Goal: Task Accomplishment & Management: Use online tool/utility

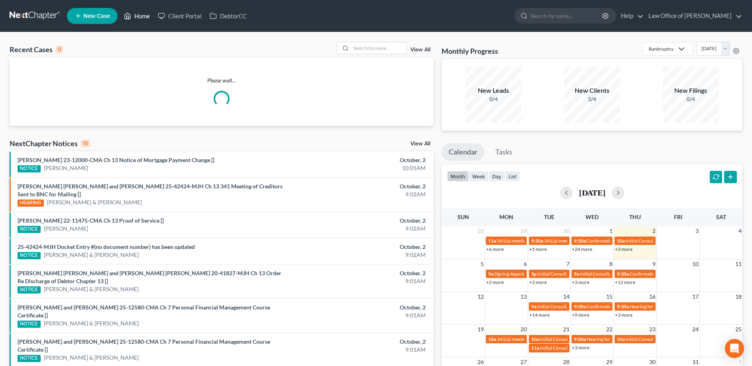
click at [138, 18] on link "Home" at bounding box center [137, 16] width 34 height 14
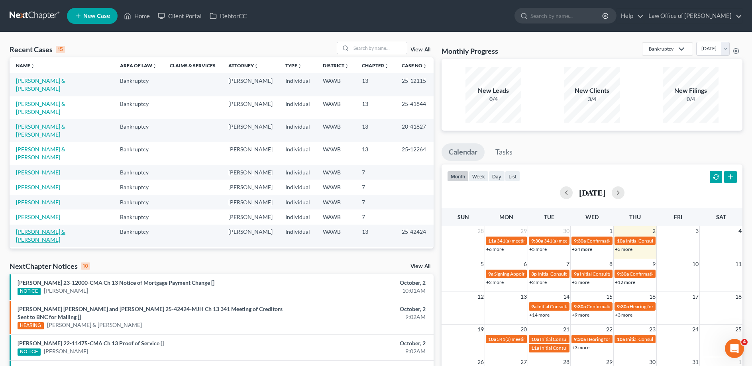
click at [49, 228] on link "[PERSON_NAME] & [PERSON_NAME]" at bounding box center [40, 235] width 49 height 15
select select "6"
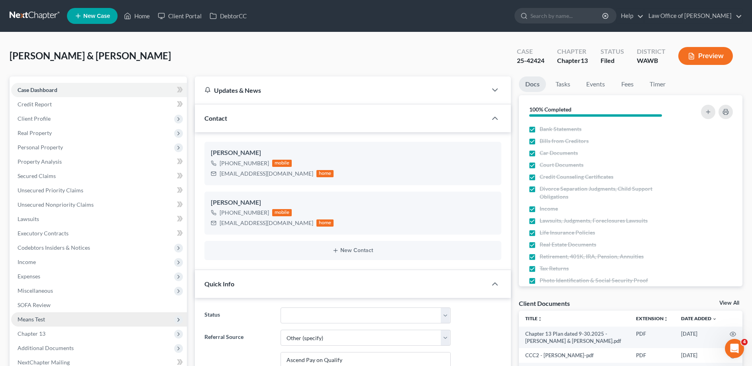
scroll to position [163, 0]
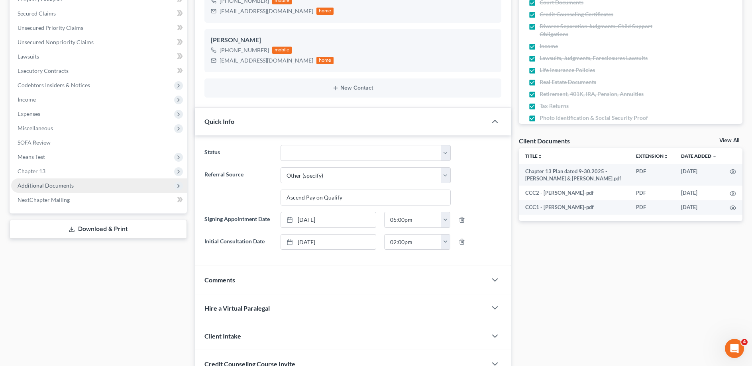
click at [48, 183] on span "Additional Documents" at bounding box center [46, 185] width 56 height 7
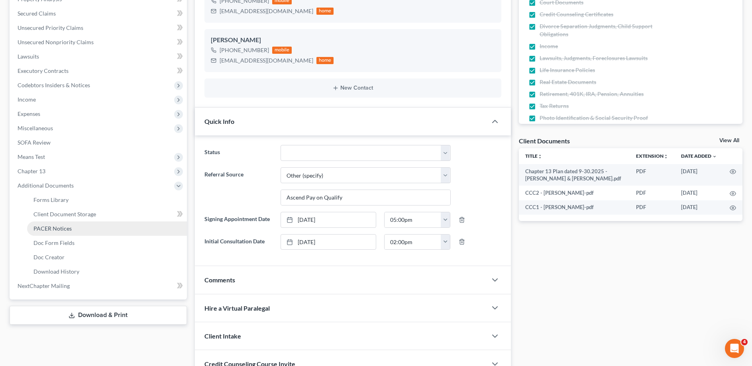
click at [54, 229] on span "PACER Notices" at bounding box center [52, 228] width 38 height 7
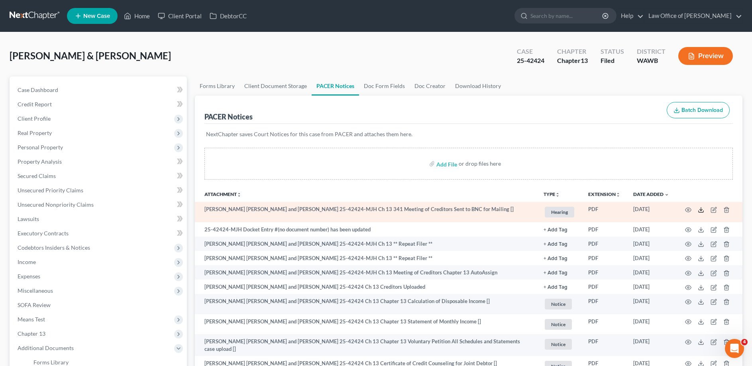
click at [699, 207] on icon at bounding box center [701, 210] width 6 height 6
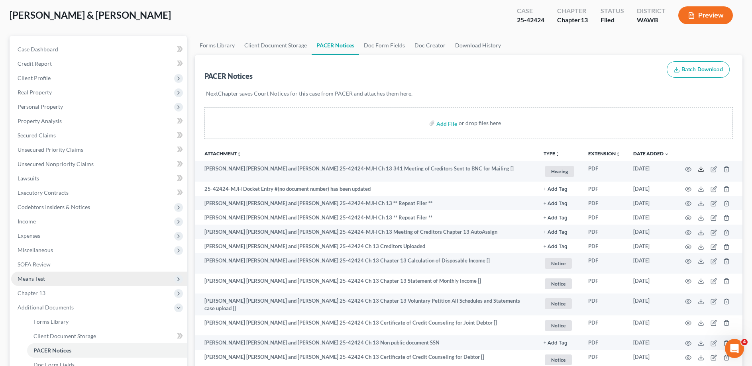
scroll to position [81, 0]
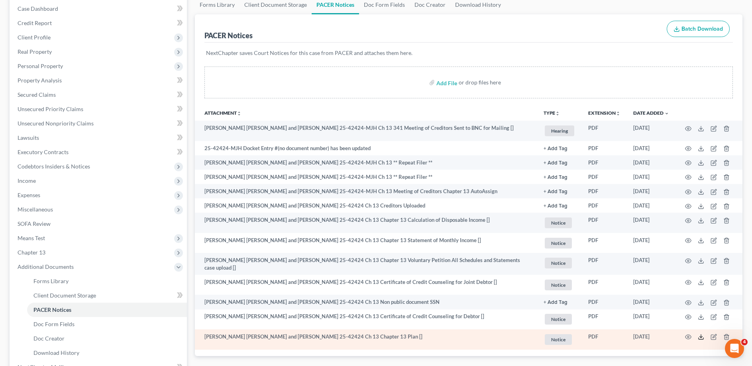
click at [700, 338] on icon at bounding box center [701, 337] width 6 height 6
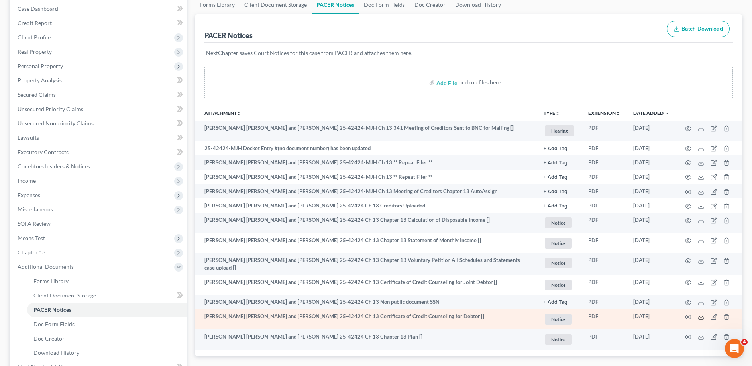
click at [701, 315] on line at bounding box center [701, 316] width 0 height 3
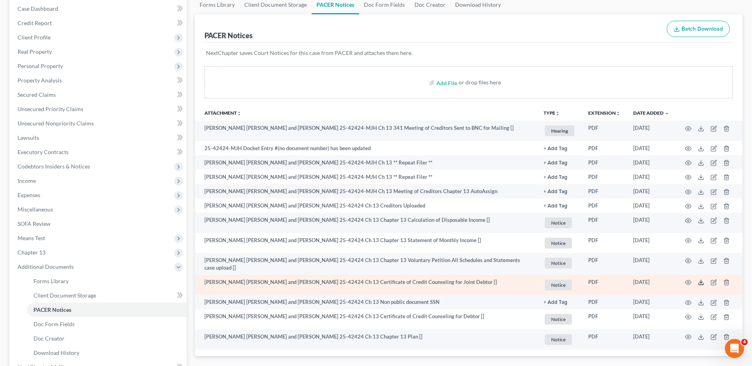
click at [700, 279] on icon at bounding box center [701, 282] width 6 height 6
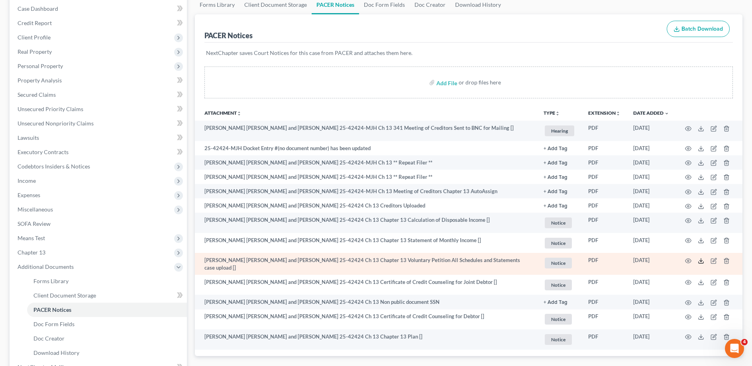
click at [701, 261] on icon at bounding box center [701, 261] width 6 height 6
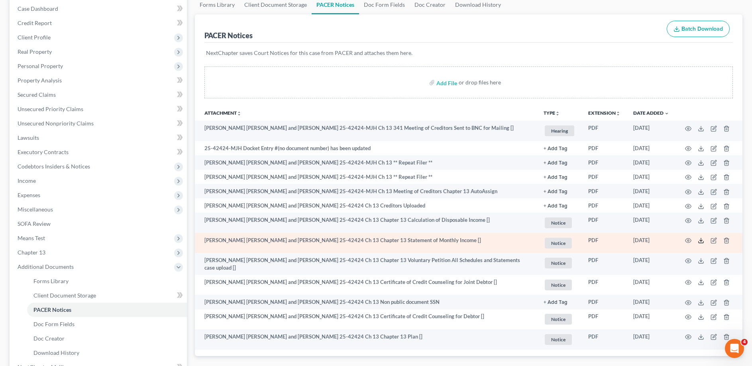
click at [700, 240] on icon at bounding box center [701, 240] width 6 height 6
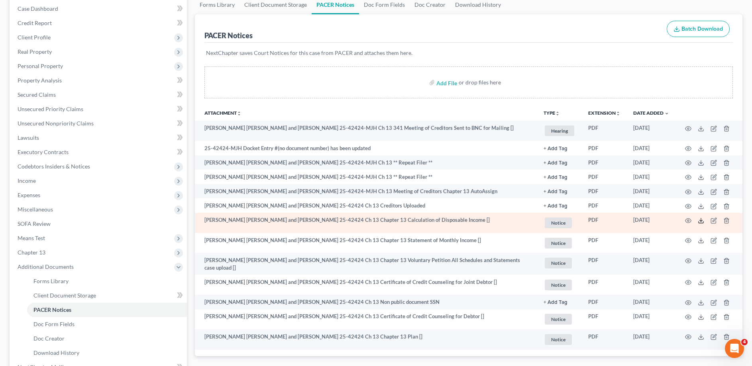
click at [702, 222] on icon at bounding box center [701, 221] width 6 height 6
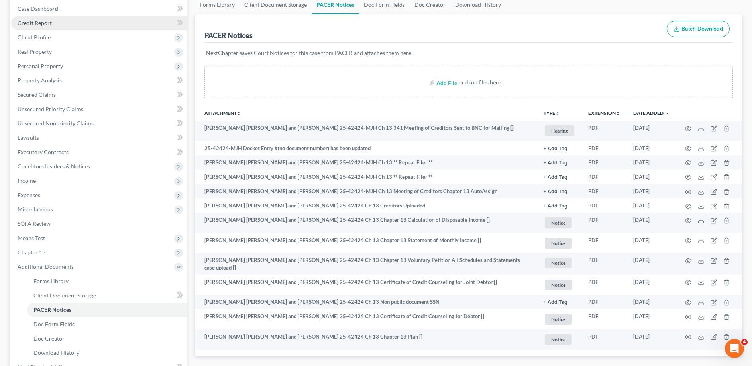
scroll to position [0, 0]
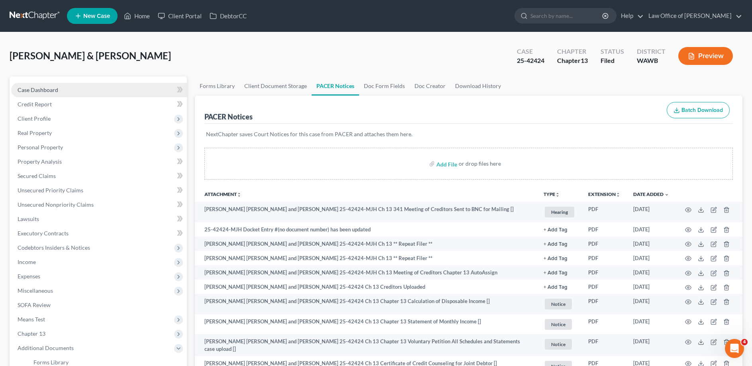
click at [49, 93] on link "Case Dashboard" at bounding box center [99, 90] width 176 height 14
select select "6"
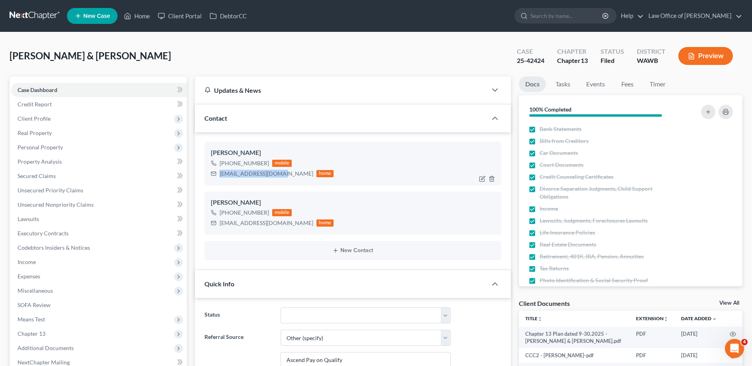
drag, startPoint x: 282, startPoint y: 176, endPoint x: 219, endPoint y: 175, distance: 62.6
click at [219, 175] on div "[EMAIL_ADDRESS][DOMAIN_NAME] home" at bounding box center [272, 174] width 123 height 10
copy div "[EMAIL_ADDRESS][DOMAIN_NAME]"
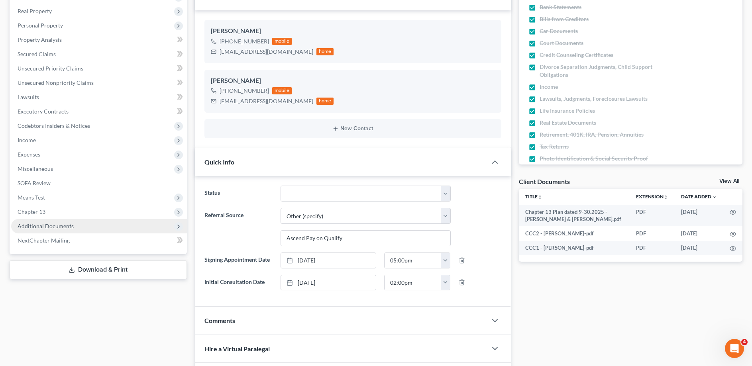
click at [45, 226] on span "Additional Documents" at bounding box center [46, 226] width 56 height 7
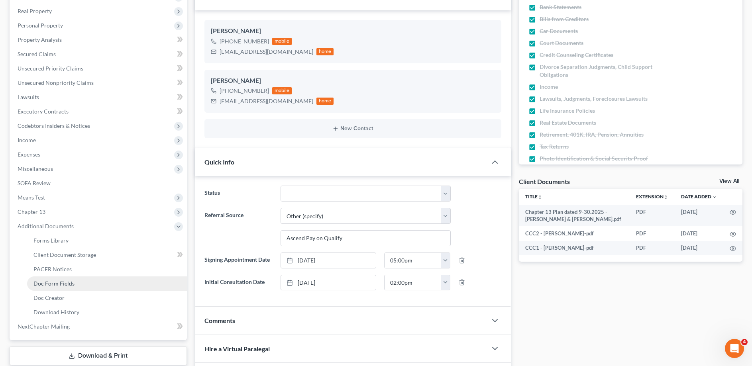
click at [42, 282] on span "Doc Form Fields" at bounding box center [53, 283] width 41 height 7
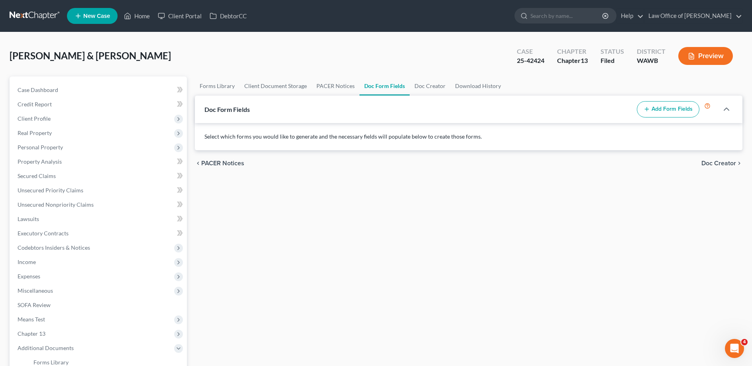
click at [654, 111] on button "Add Form Fields" at bounding box center [668, 109] width 63 height 17
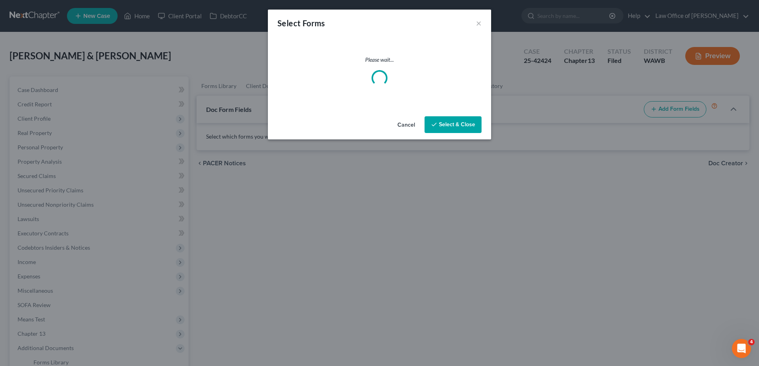
select select
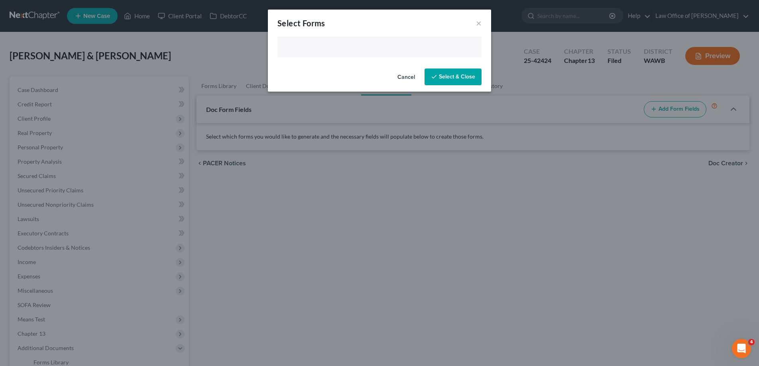
click at [341, 45] on input "text" at bounding box center [378, 48] width 193 height 12
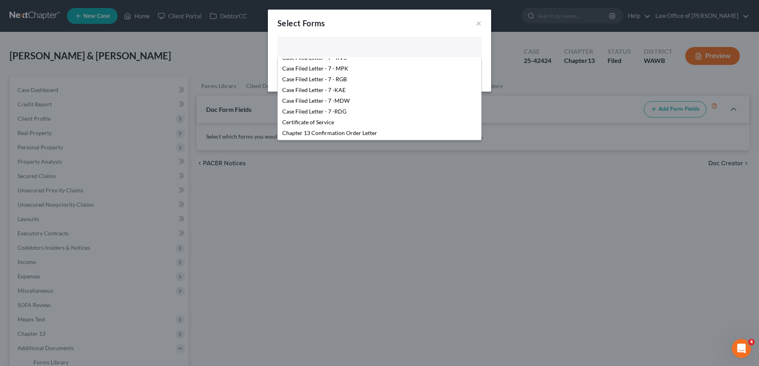
scroll to position [41, 0]
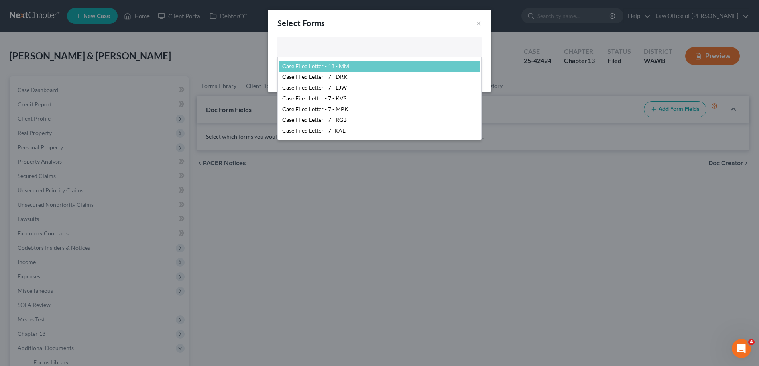
select select "104396"
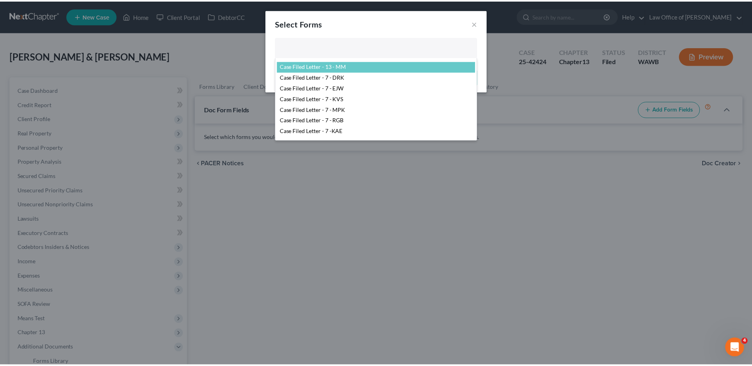
scroll to position [33, 0]
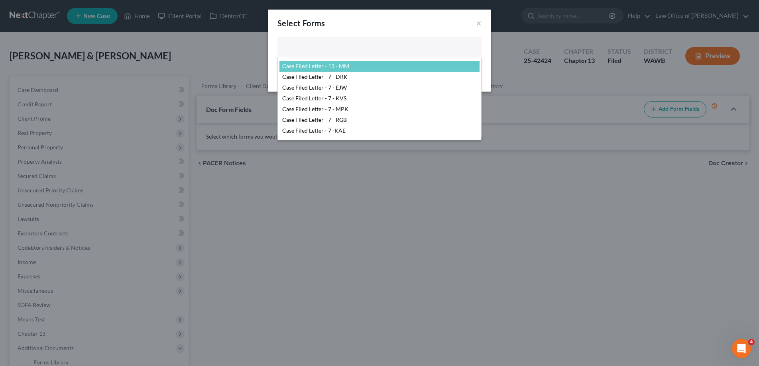
click at [345, 54] on input "text" at bounding box center [378, 48] width 193 height 12
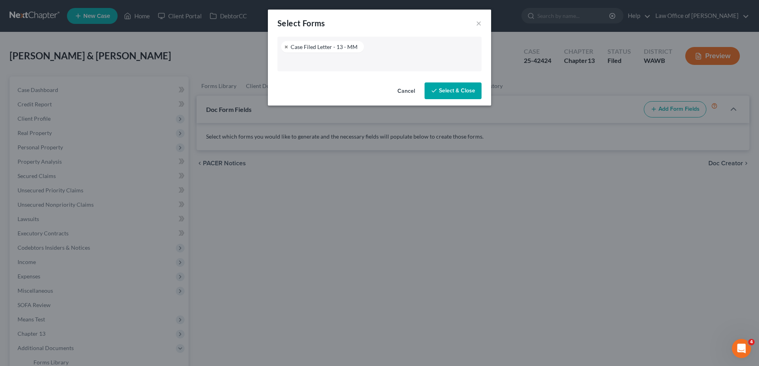
click at [483, 50] on body "Home New Case Client Portal DebtorCC Law Office of [PERSON_NAME] [EMAIL_ADDRESS…" at bounding box center [379, 259] width 759 height 518
click at [453, 94] on button "Select & Close" at bounding box center [452, 90] width 57 height 17
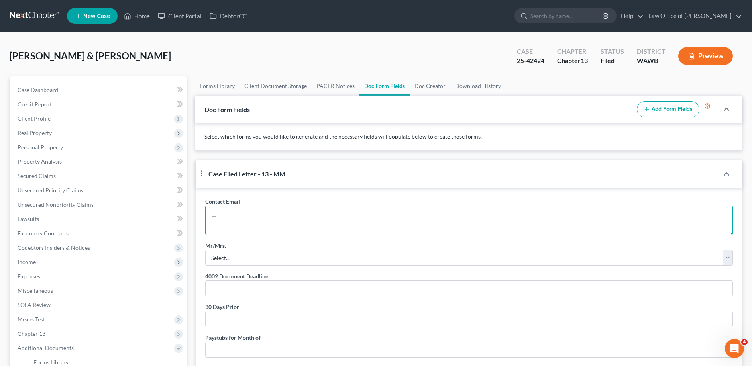
click at [241, 223] on textarea at bounding box center [469, 220] width 528 height 29
paste textarea "[EMAIL_ADDRESS][DOMAIN_NAME]"
type textarea "[EMAIL_ADDRESS][DOMAIN_NAME] and [EMAIL_ADDRESS][DOMAIN_NAME]"
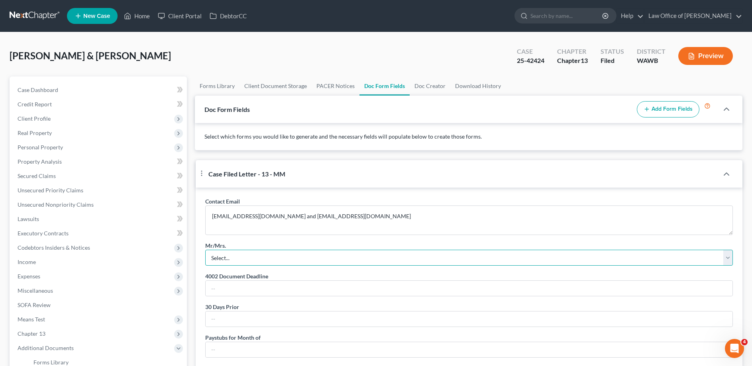
click at [205, 250] on select "Select... Mr. Mrs. Mr. and Mrs. Ms. Mr. and Mr. Mrs. and Mrs." at bounding box center [469, 258] width 528 height 16
select select "2"
click option "Mr. and Mrs." at bounding box center [0, 0] width 0 height 0
click at [223, 296] on input "text" at bounding box center [469, 288] width 527 height 15
type input "[DATE]"
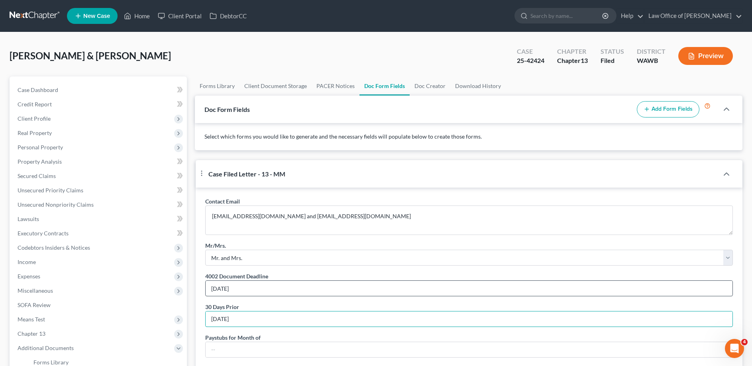
type input "[DATE]"
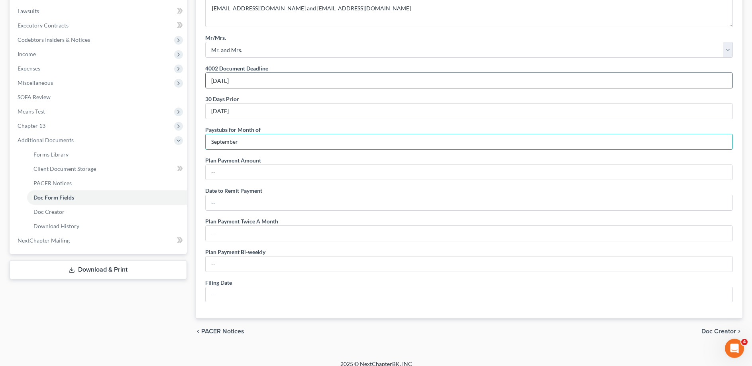
type input "September"
click at [62, 183] on span "PACER Notices" at bounding box center [52, 183] width 38 height 7
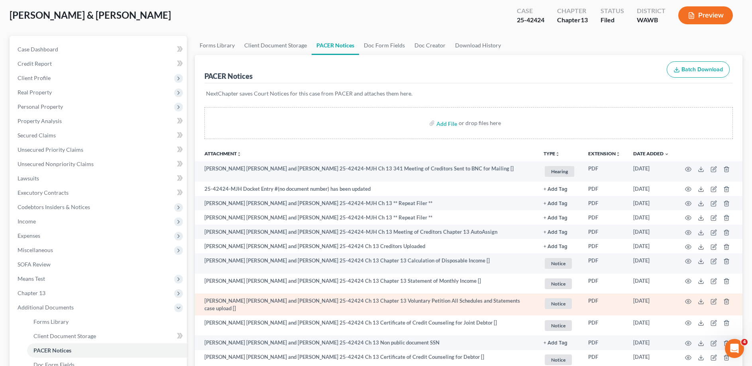
scroll to position [81, 0]
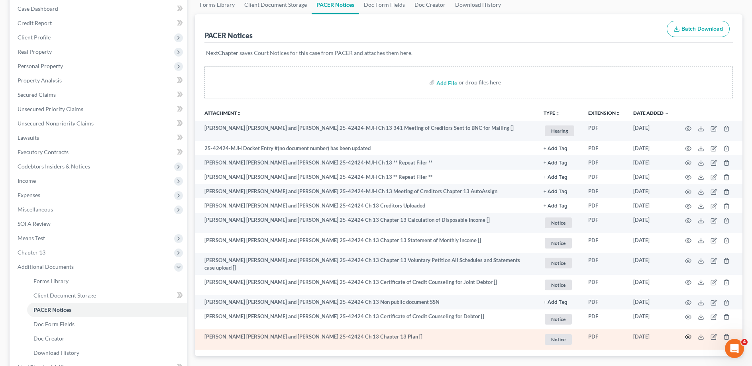
click at [686, 335] on icon "button" at bounding box center [688, 337] width 6 height 6
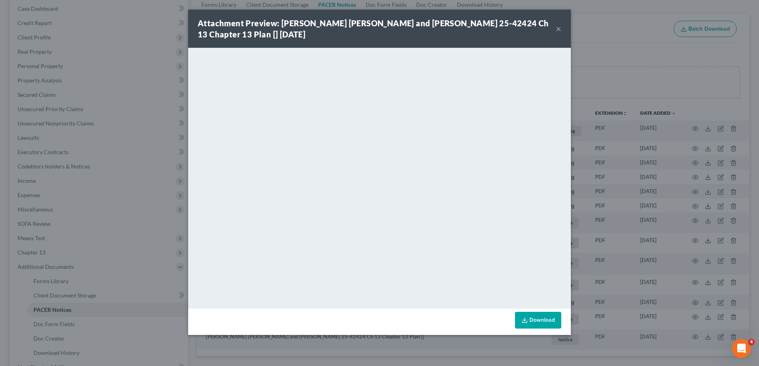
click at [559, 27] on button "×" at bounding box center [558, 29] width 6 height 10
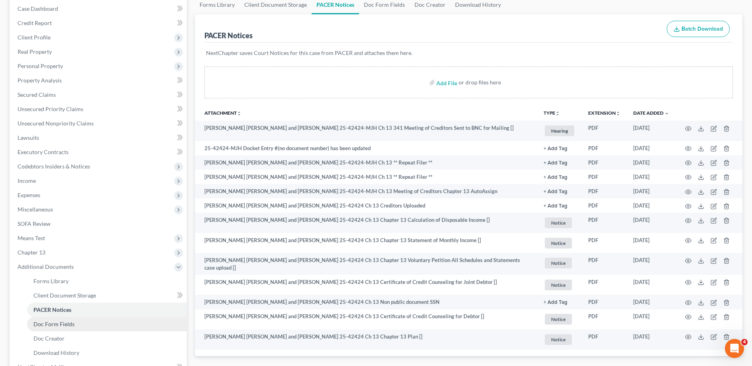
click at [65, 324] on span "Doc Form Fields" at bounding box center [53, 324] width 41 height 7
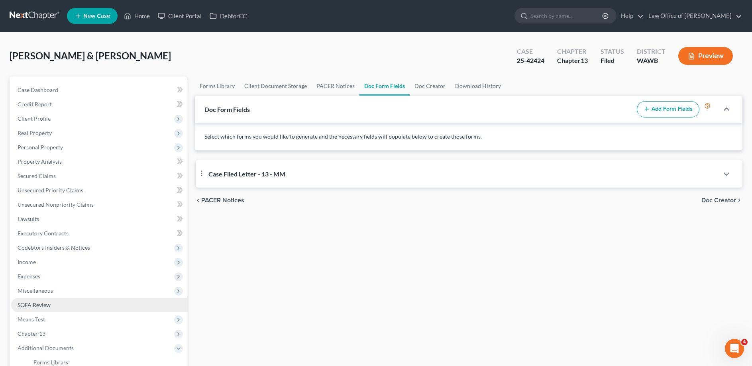
select select "2"
click at [730, 175] on icon "button" at bounding box center [727, 174] width 10 height 10
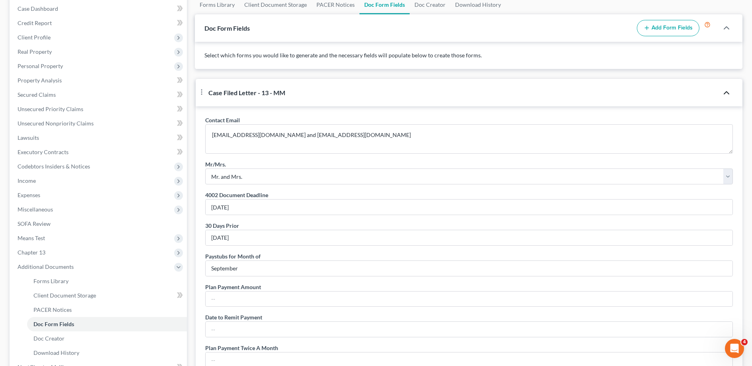
scroll to position [163, 0]
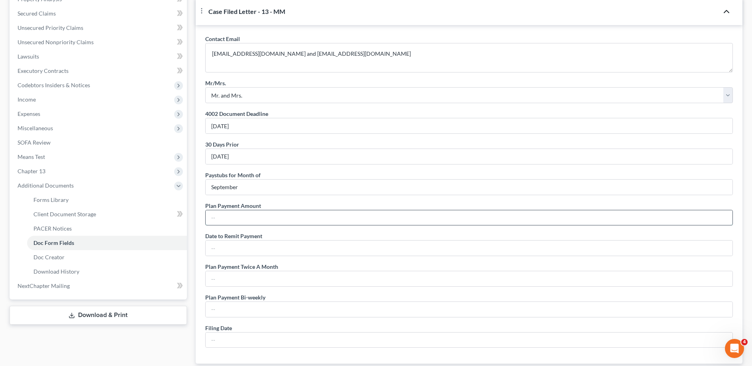
click at [239, 226] on input "text" at bounding box center [469, 217] width 527 height 15
type input "1,315.00"
type input "30th"
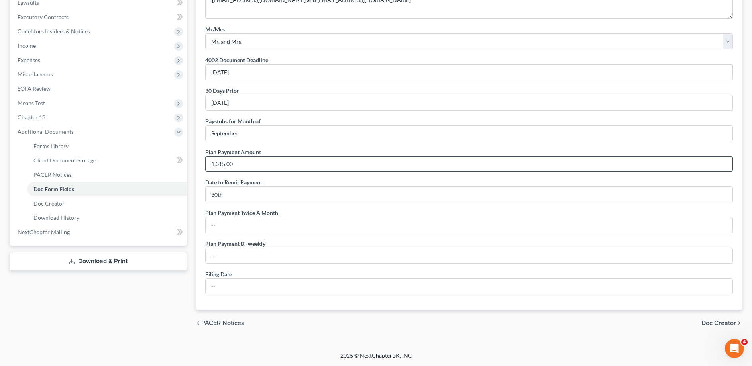
drag, startPoint x: 239, startPoint y: 266, endPoint x: 761, endPoint y: 385, distance: 536.1
click at [732, 172] on input "1,315.00" at bounding box center [469, 164] width 527 height 15
click at [219, 218] on input "text" at bounding box center [469, 225] width 527 height 15
type input "657.50"
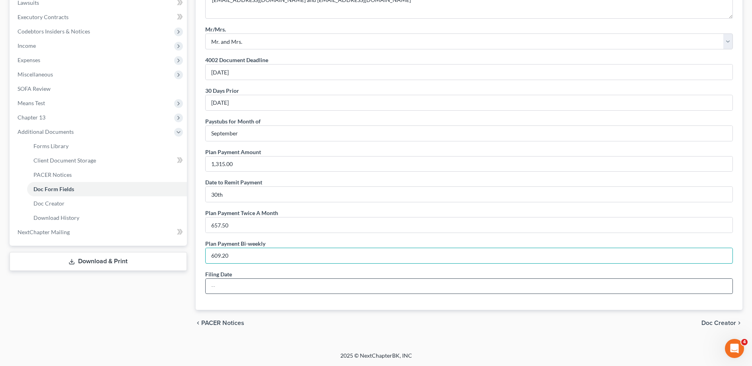
type input "609.20"
click at [221, 285] on input "text" at bounding box center [469, 286] width 527 height 15
type input "[DATE]"
click at [709, 323] on span "Doc Creator" at bounding box center [718, 323] width 35 height 6
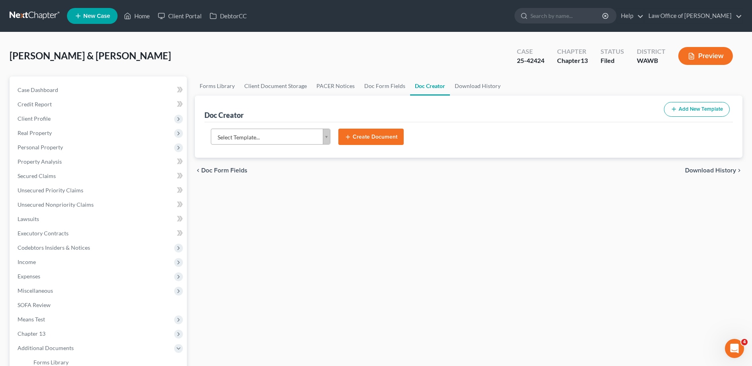
click at [274, 139] on body "Home New Case Client Portal DebtorCC Law Office of [PERSON_NAME] [EMAIL_ADDRESS…" at bounding box center [376, 259] width 752 height 518
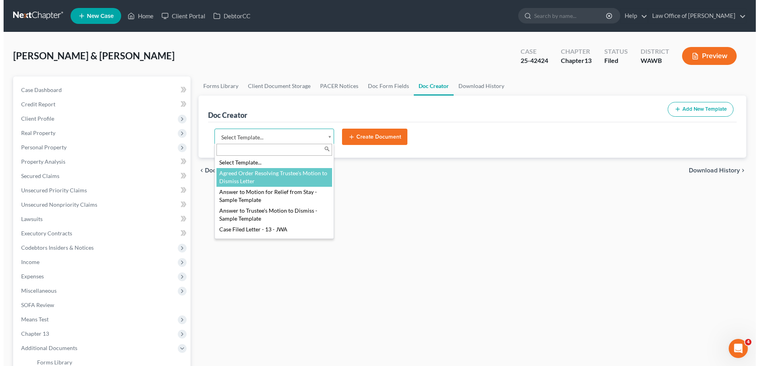
scroll to position [41, 0]
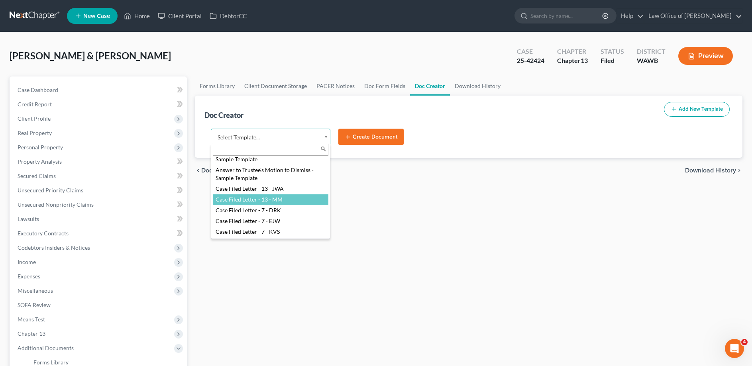
select select "104396"
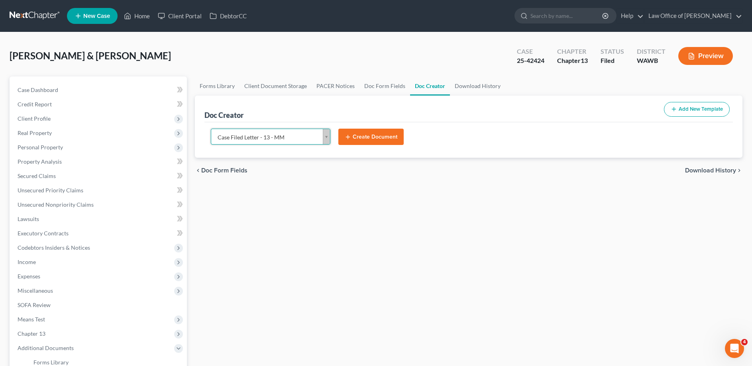
click at [368, 135] on button "Create Document" at bounding box center [370, 137] width 65 height 17
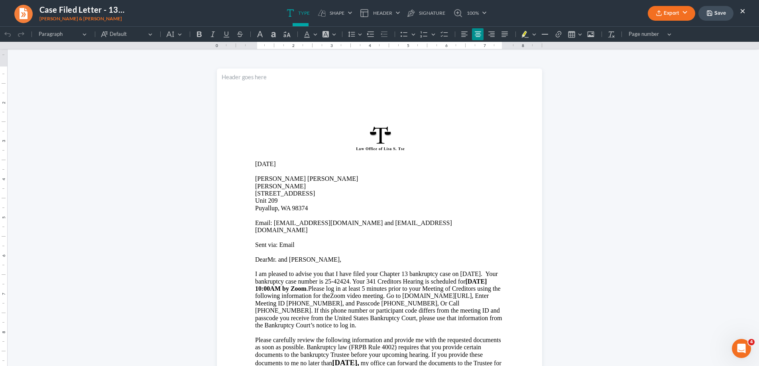
scroll to position [0, 0]
click at [346, 195] on p "[STREET_ADDRESS]" at bounding box center [379, 201] width 249 height 22
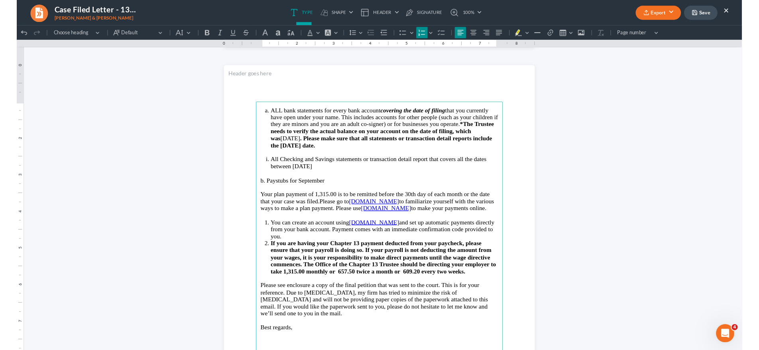
scroll to position [522, 0]
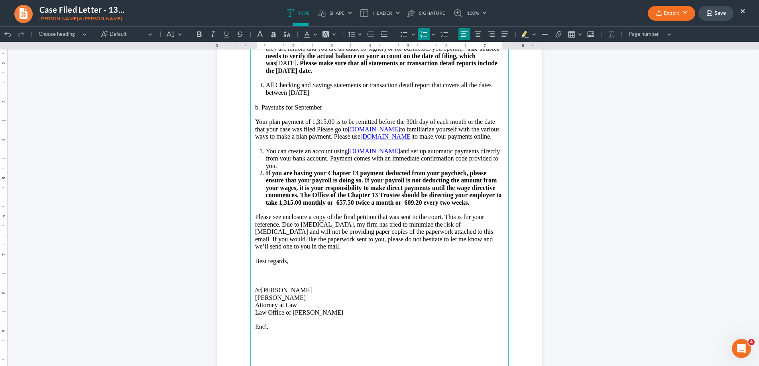
click at [345, 94] on li "All Checking and Savings statements or transaction detail report that covers al…" at bounding box center [385, 89] width 238 height 15
click at [275, 206] on strong "If you are having your Chapter 13 payment deducted from your paycheck, please e…" at bounding box center [384, 188] width 236 height 36
click at [337, 206] on strong "monthly or 657.50" at bounding box center [331, 202] width 51 height 7
click at [409, 206] on strong "twice a month or 609.20" at bounding box center [395, 202] width 67 height 7
click at [407, 206] on strong "twice a month or 609.20" at bounding box center [395, 202] width 67 height 7
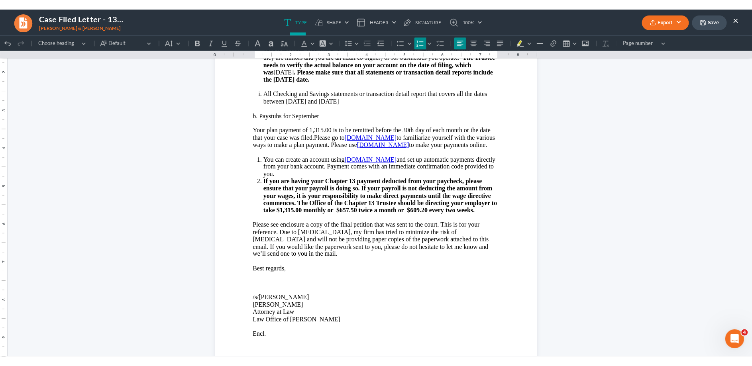
scroll to position [0, 0]
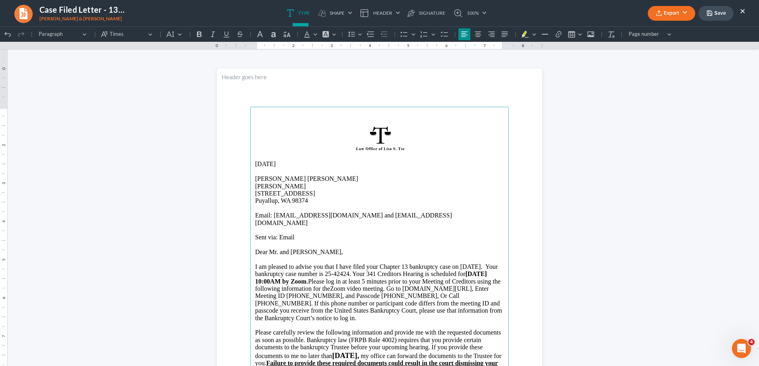
click at [674, 10] on button "Export" at bounding box center [671, 13] width 47 height 15
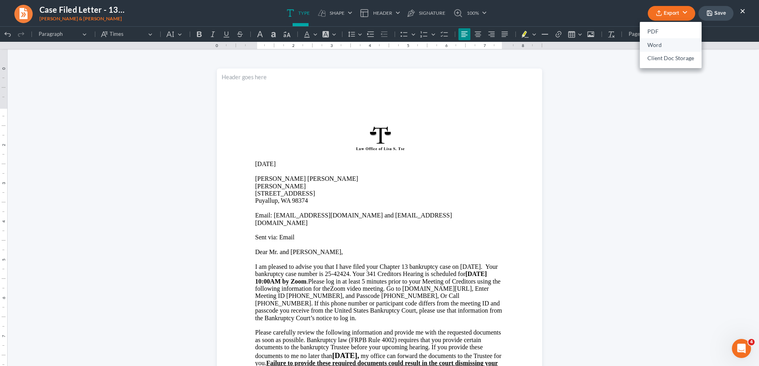
click at [655, 43] on link "Word" at bounding box center [671, 45] width 62 height 14
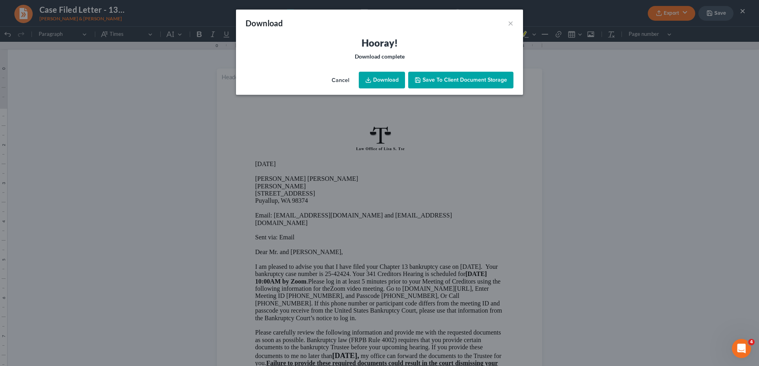
click at [384, 78] on link "Download" at bounding box center [382, 80] width 46 height 17
click at [510, 22] on button "×" at bounding box center [511, 23] width 6 height 10
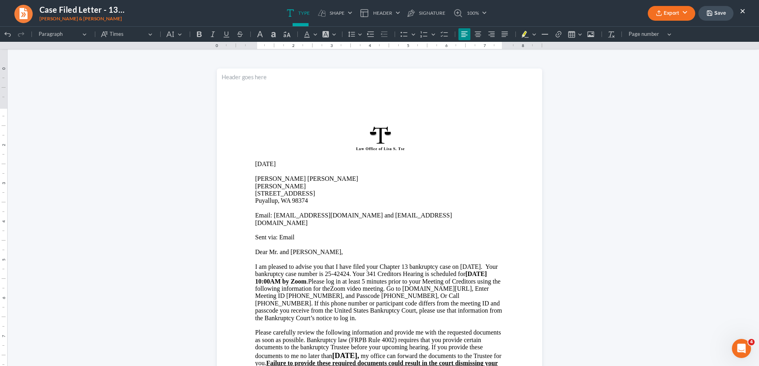
click at [743, 12] on button "×" at bounding box center [743, 11] width 6 height 10
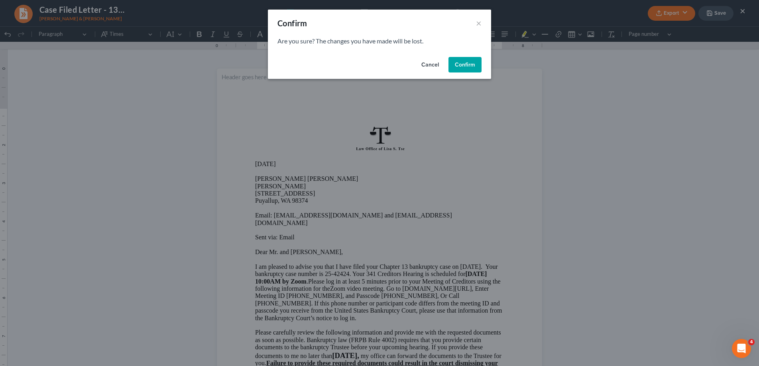
click at [472, 65] on button "Confirm" at bounding box center [464, 65] width 33 height 16
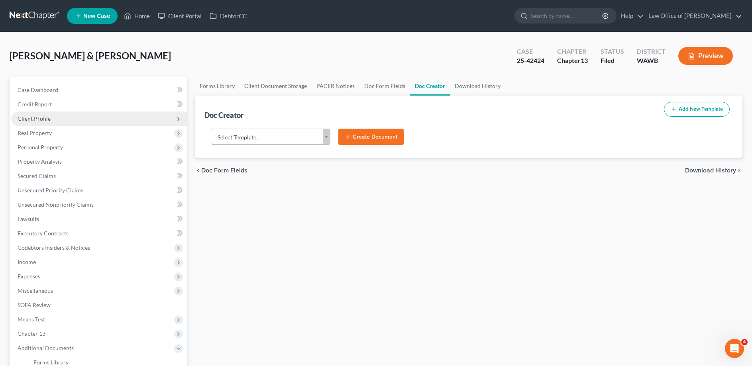
click at [37, 114] on span "Client Profile" at bounding box center [99, 119] width 176 height 14
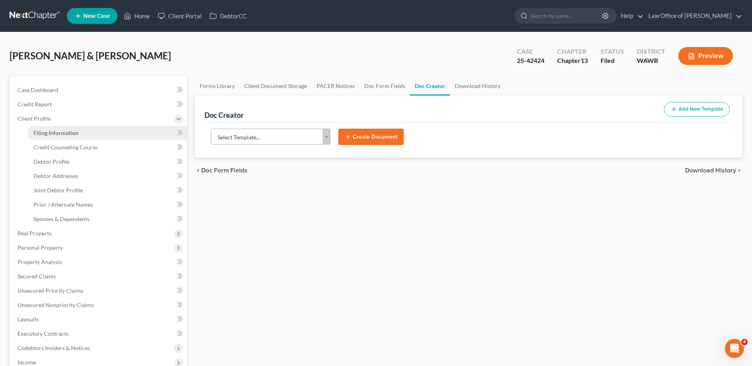
click at [57, 133] on span "Filing Information" at bounding box center [55, 133] width 45 height 7
select select "1"
select select "3"
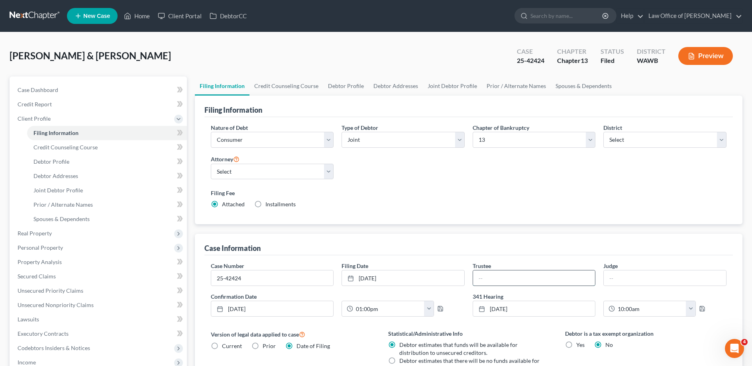
click at [496, 276] on input "text" at bounding box center [534, 278] width 122 height 15
type input "[PERSON_NAME]"
click at [135, 18] on link "Home" at bounding box center [137, 16] width 34 height 14
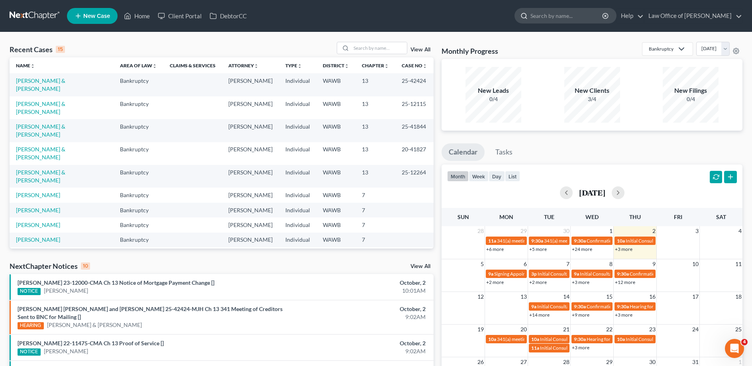
click at [563, 18] on input "search" at bounding box center [566, 15] width 73 height 15
type input "warden"
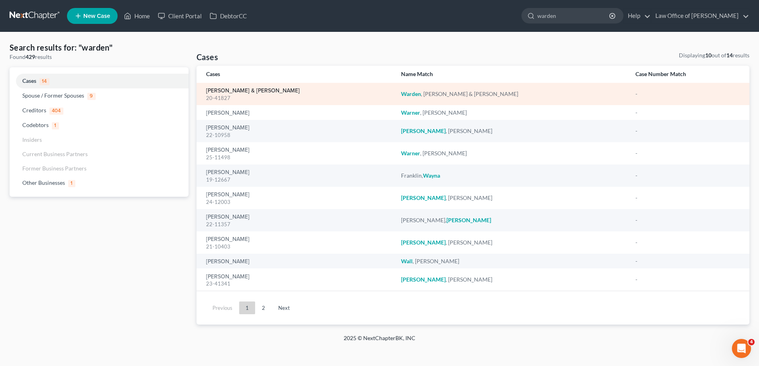
click at [249, 89] on link "[PERSON_NAME] & [PERSON_NAME]" at bounding box center [253, 91] width 94 height 6
select select "6"
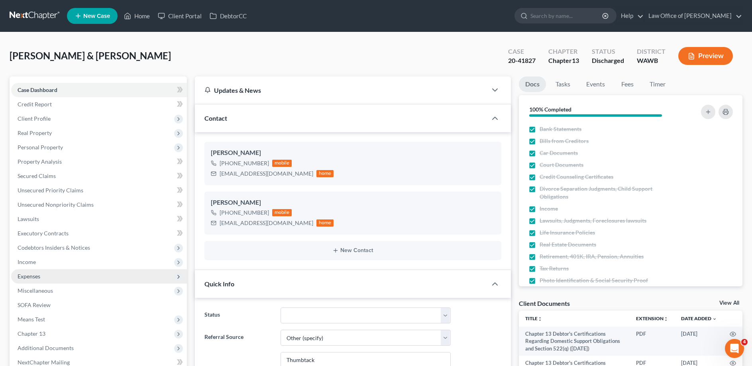
scroll to position [41, 0]
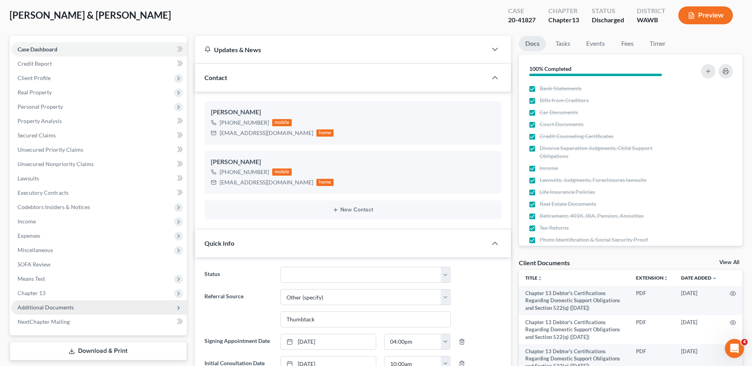
click at [61, 306] on span "Additional Documents" at bounding box center [46, 307] width 56 height 7
click at [51, 347] on span "PACER Notices" at bounding box center [52, 350] width 38 height 7
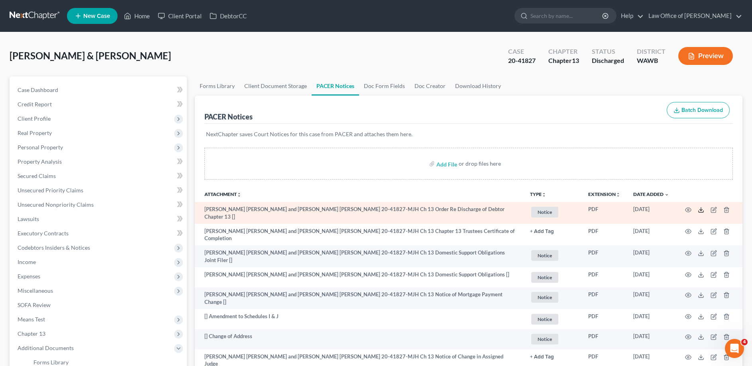
click at [702, 209] on polyline at bounding box center [701, 209] width 3 height 1
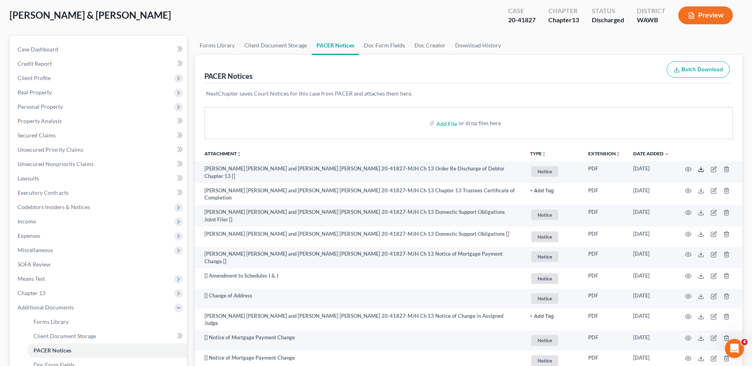
scroll to position [81, 0]
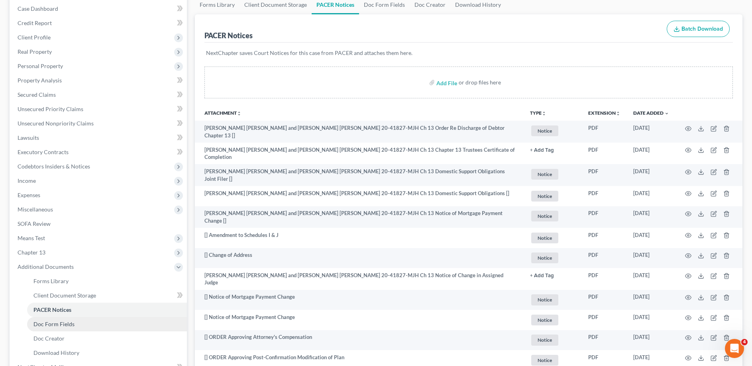
click at [50, 323] on span "Doc Form Fields" at bounding box center [53, 324] width 41 height 7
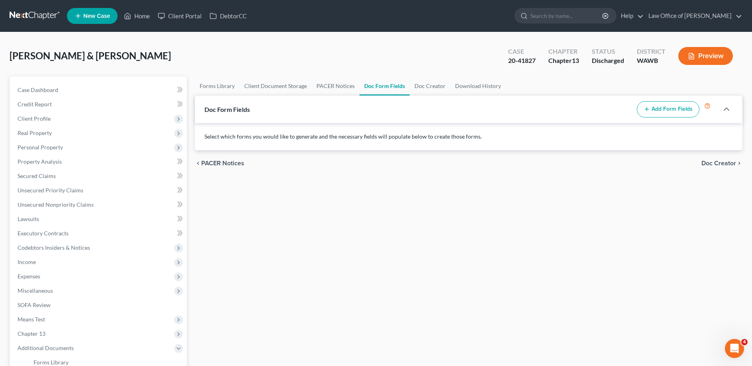
click at [719, 161] on span "Doc Creator" at bounding box center [718, 163] width 35 height 6
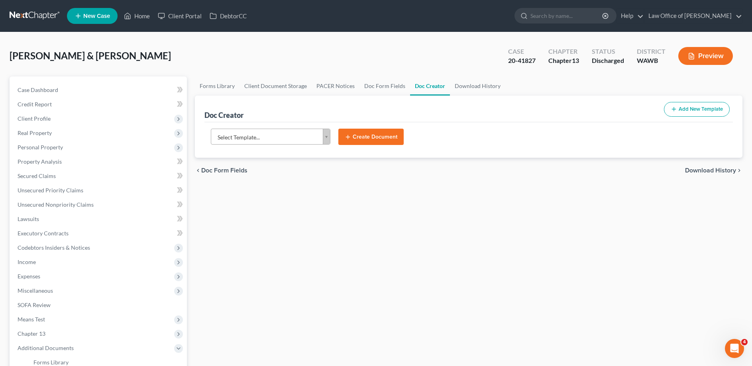
click at [250, 140] on body "Home New Case Client Portal DebtorCC Law Office of [PERSON_NAME] [EMAIL_ADDRESS…" at bounding box center [376, 259] width 752 height 518
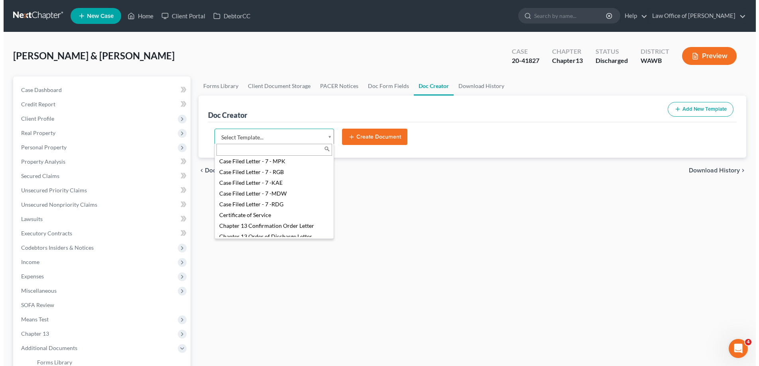
scroll to position [163, 0]
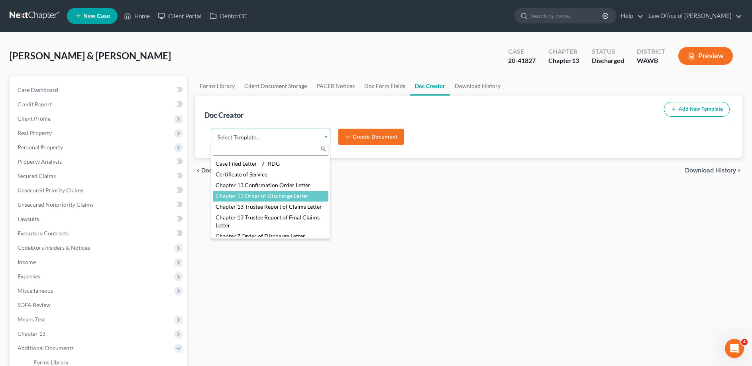
select select "106016"
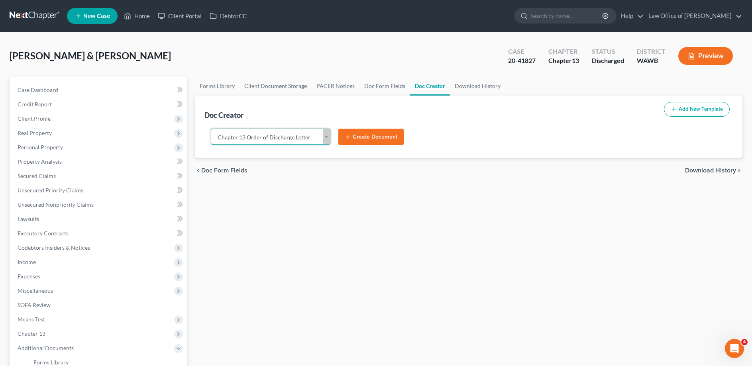
click at [349, 138] on icon "submit" at bounding box center [348, 137] width 6 height 6
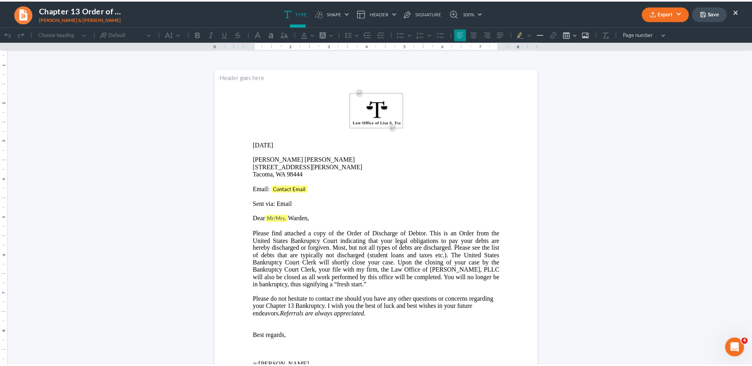
scroll to position [0, 0]
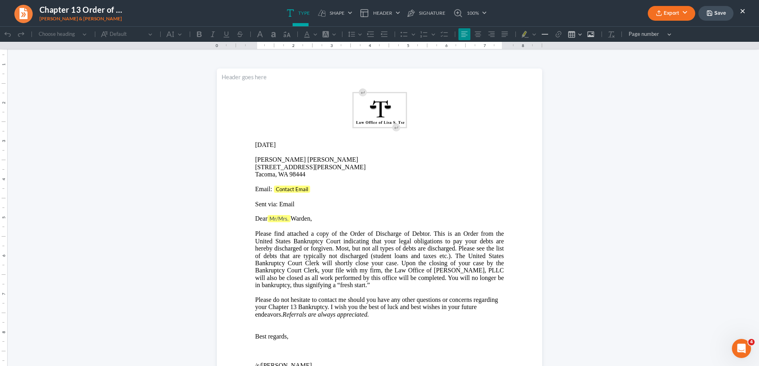
click at [743, 13] on button "×" at bounding box center [743, 11] width 6 height 10
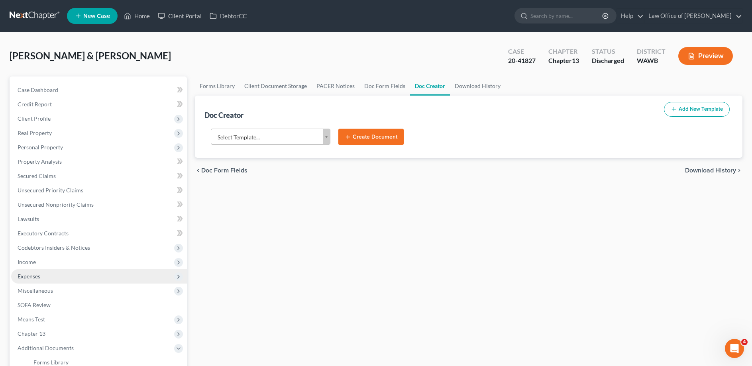
scroll to position [81, 0]
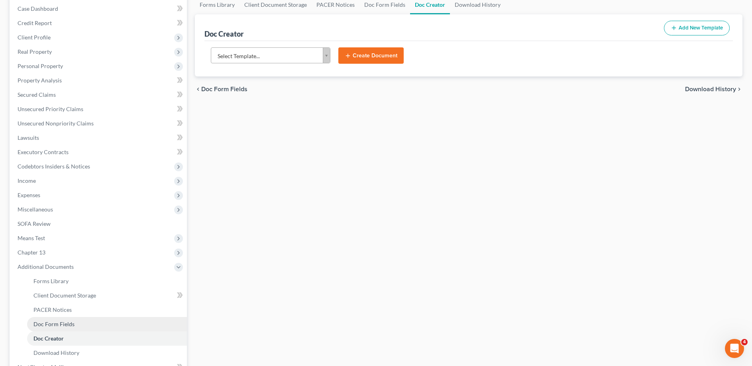
click at [60, 323] on span "Doc Form Fields" at bounding box center [53, 324] width 41 height 7
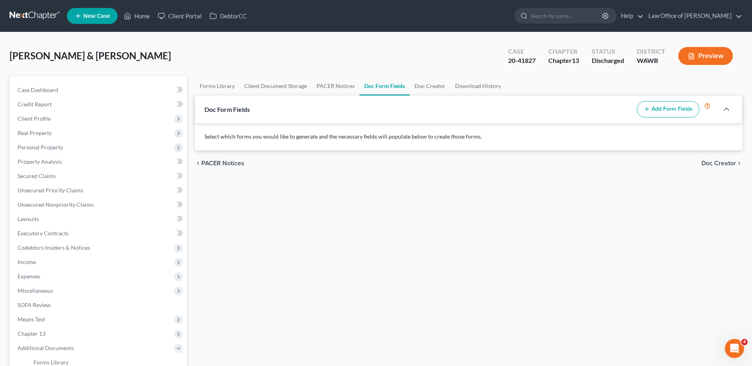
click at [664, 112] on button "Add Form Fields" at bounding box center [668, 109] width 63 height 17
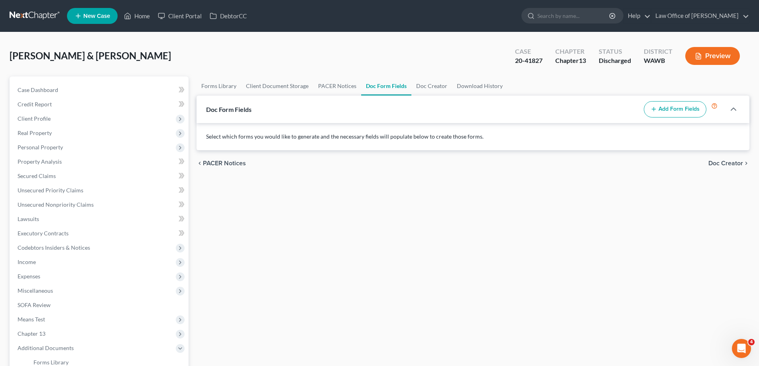
select select
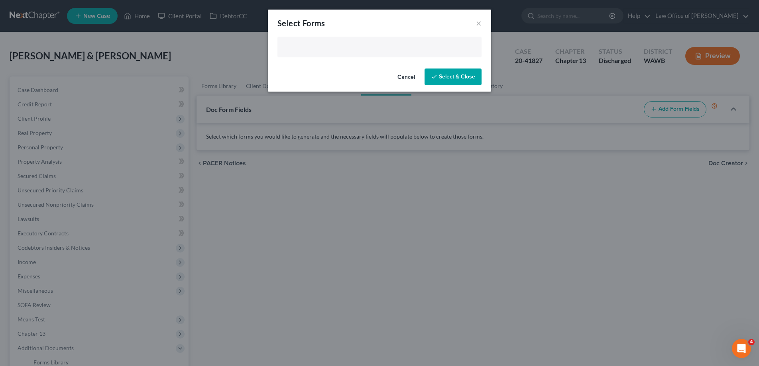
click at [298, 47] on input "text" at bounding box center [378, 48] width 193 height 12
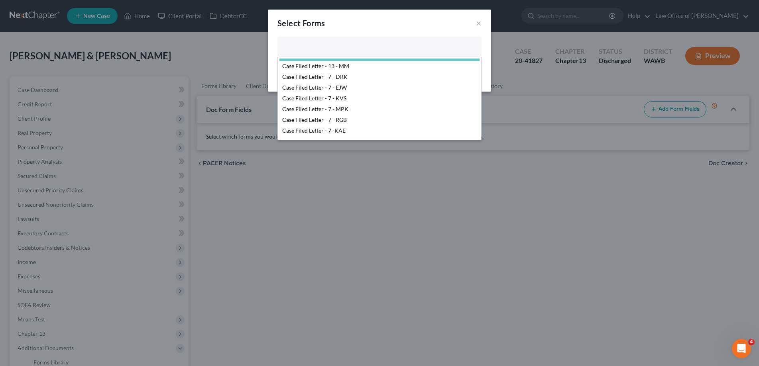
scroll to position [122, 0]
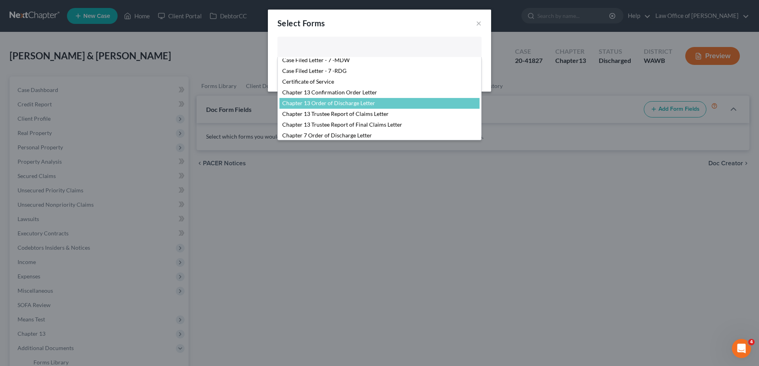
select select "106016"
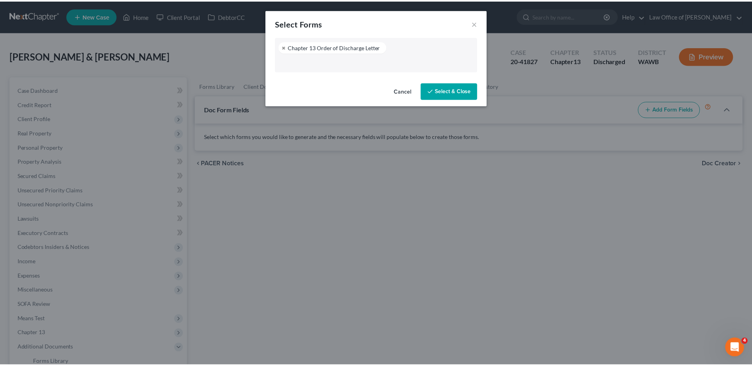
scroll to position [126, 0]
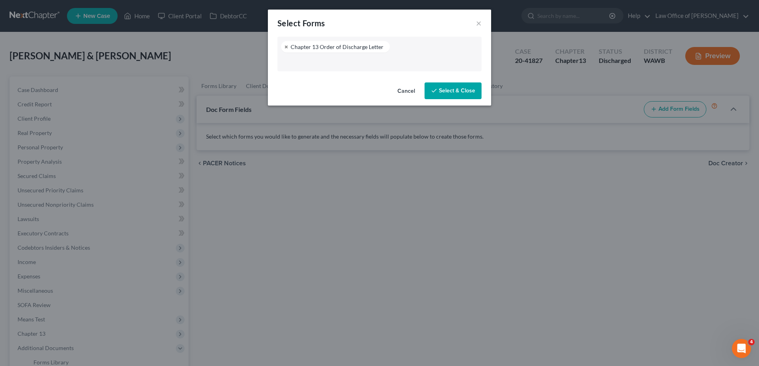
click at [453, 87] on button "Select & Close" at bounding box center [452, 90] width 57 height 17
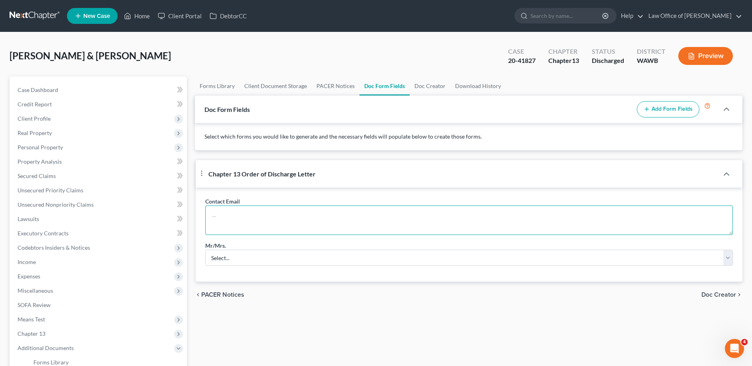
click at [241, 225] on textarea at bounding box center [469, 220] width 528 height 29
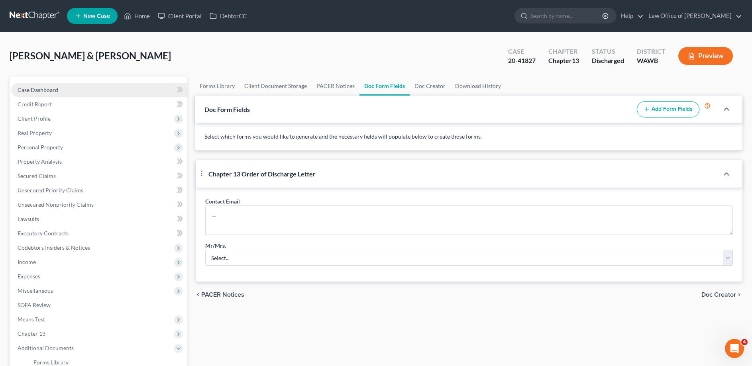
click at [38, 92] on span "Case Dashboard" at bounding box center [38, 89] width 41 height 7
select select "6"
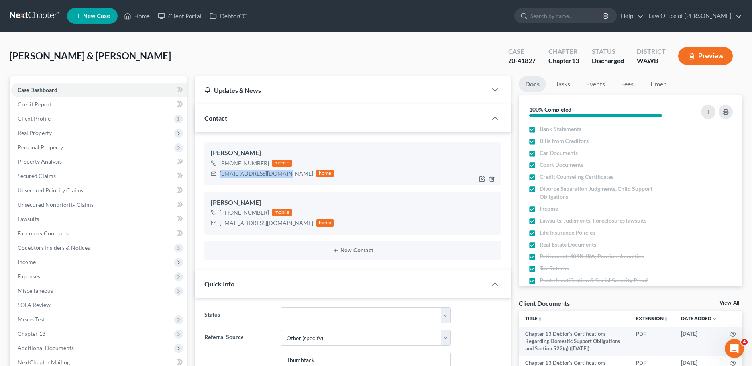
drag, startPoint x: 285, startPoint y: 175, endPoint x: 219, endPoint y: 176, distance: 65.7
click at [219, 176] on div "[EMAIL_ADDRESS][DOMAIN_NAME] home" at bounding box center [272, 174] width 123 height 10
copy div "[EMAIL_ADDRESS][DOMAIN_NAME]"
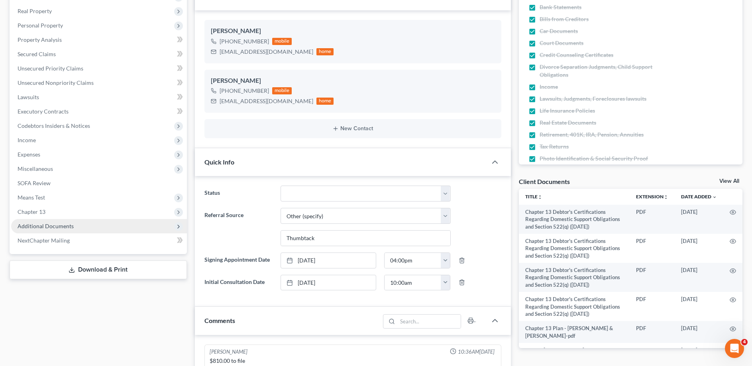
click at [45, 227] on span "Additional Documents" at bounding box center [46, 226] width 56 height 7
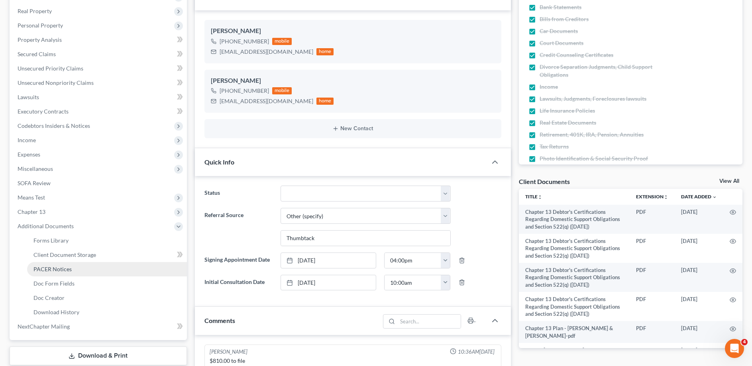
click at [42, 270] on span "PACER Notices" at bounding box center [52, 269] width 38 height 7
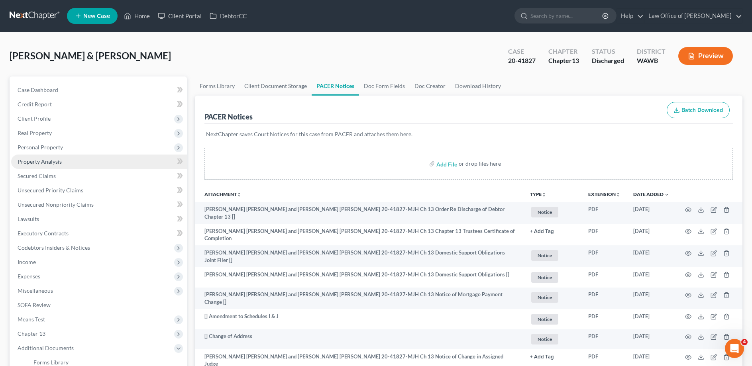
select select "6"
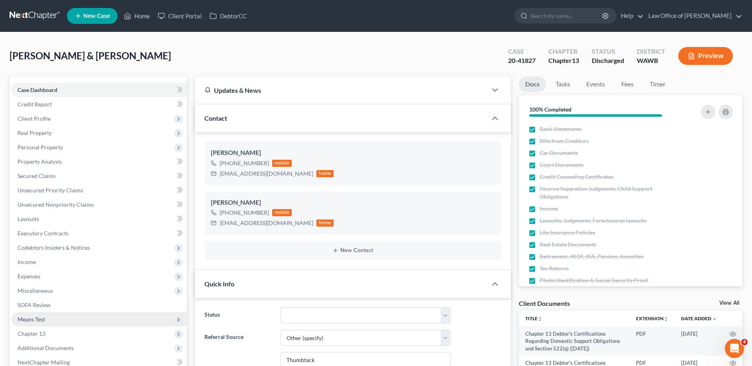
scroll to position [122, 0]
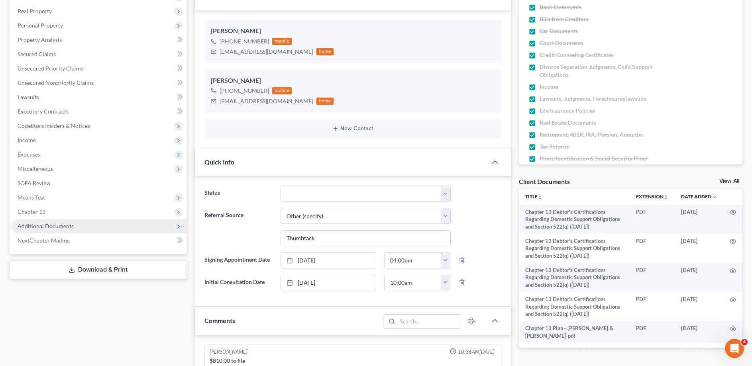
click at [41, 226] on span "Additional Documents" at bounding box center [46, 226] width 56 height 7
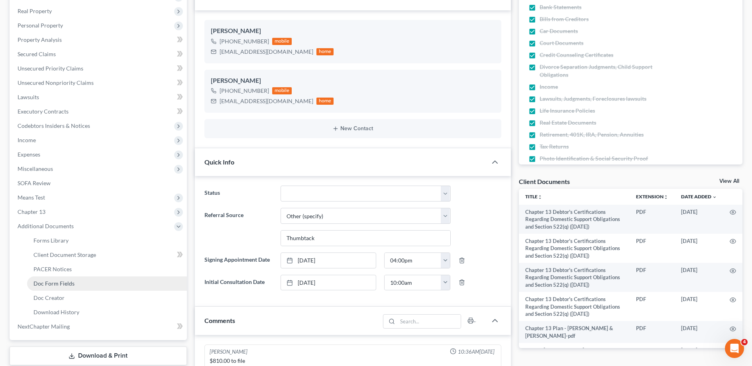
click at [53, 280] on link "Doc Form Fields" at bounding box center [107, 284] width 160 height 14
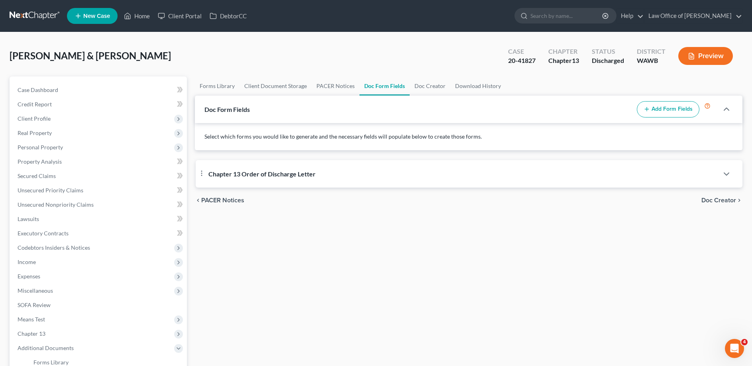
click at [641, 173] on div "Chapter 13 Order of Discharge Letter" at bounding box center [457, 173] width 523 height 27
click at [218, 225] on textarea at bounding box center [469, 220] width 528 height 29
paste textarea "[EMAIL_ADDRESS][DOMAIN_NAME]"
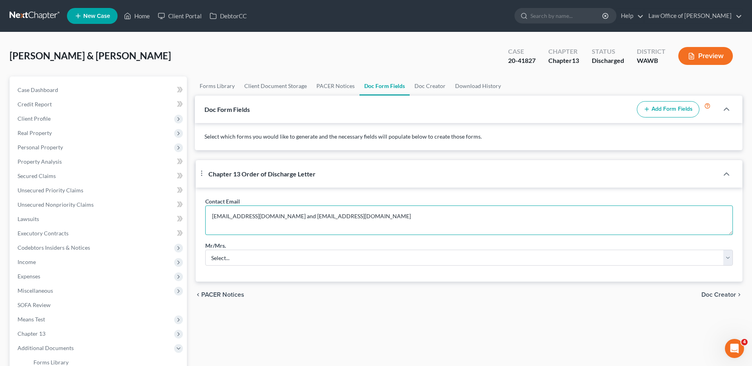
type textarea "[EMAIL_ADDRESS][DOMAIN_NAME] and [EMAIL_ADDRESS][DOMAIN_NAME]"
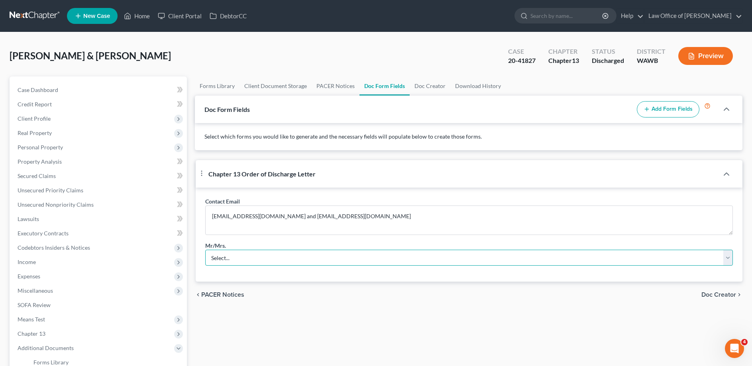
click at [205, 250] on select "Select... Mr. Mrs. Mr. and Mrs. Ms. Mr. and Mr. Mrs. and Mrs." at bounding box center [469, 258] width 528 height 16
select select "2"
click option "Mr. and Mrs." at bounding box center [0, 0] width 0 height 0
click at [708, 298] on span "Doc Creator" at bounding box center [718, 295] width 35 height 6
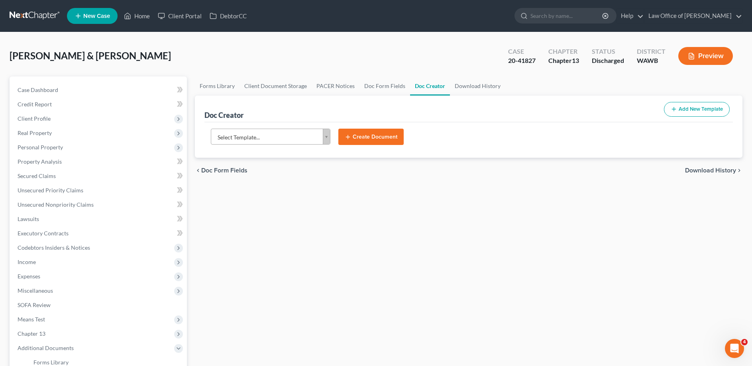
click at [273, 128] on div "Select Template... Select Template... Agreed Order Resolving Trustee's Motion t…" at bounding box center [468, 140] width 528 height 36
click at [281, 137] on body "Home New Case Client Portal DebtorCC Law Office of [PERSON_NAME] [EMAIL_ADDRESS…" at bounding box center [376, 259] width 752 height 518
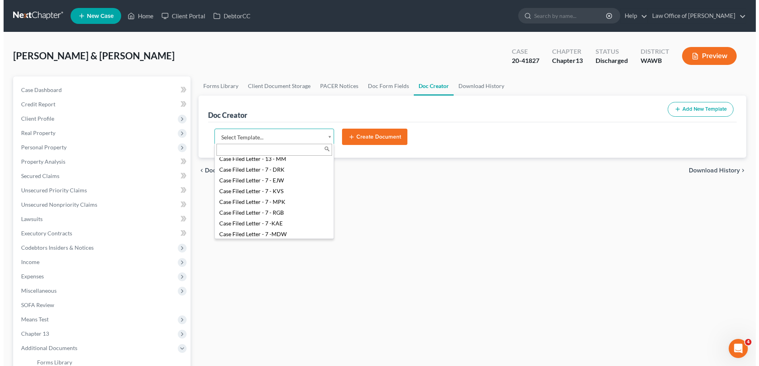
scroll to position [163, 0]
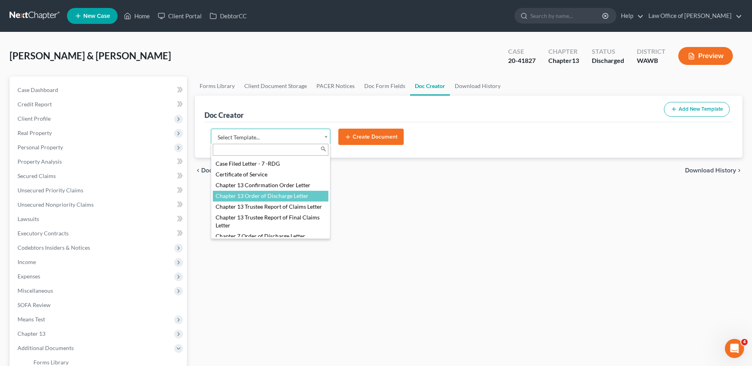
select select "106016"
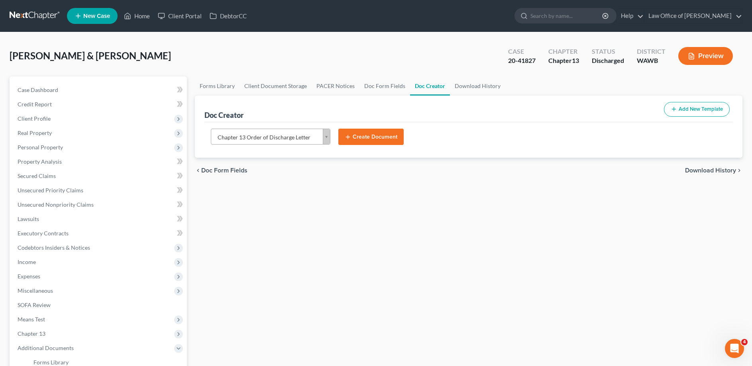
click at [357, 138] on button "Create Document" at bounding box center [370, 137] width 65 height 17
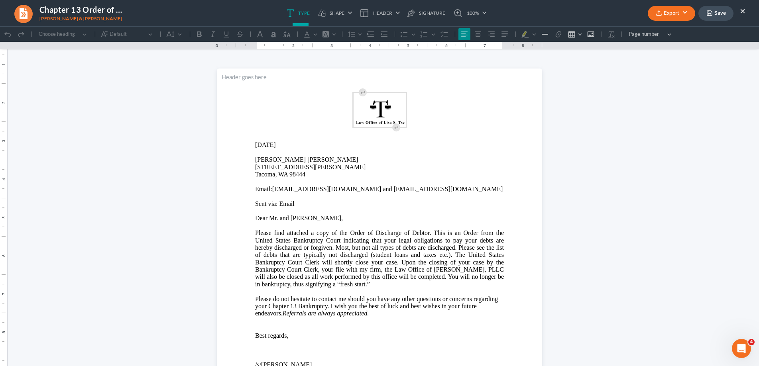
scroll to position [0, 0]
click at [298, 217] on p "Dear Mr. and [PERSON_NAME]," at bounding box center [379, 218] width 249 height 7
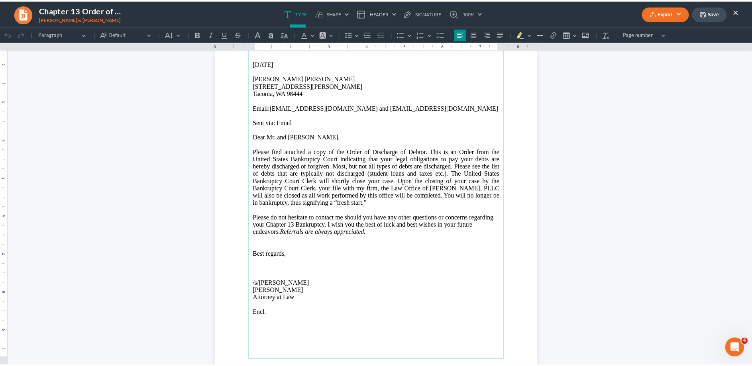
scroll to position [142, 0]
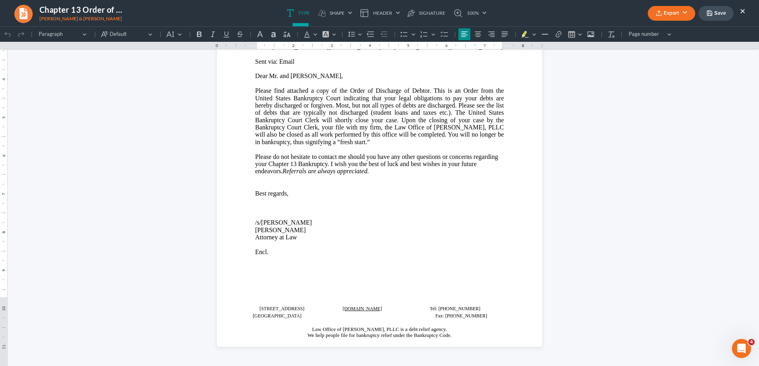
click at [683, 11] on button "Export" at bounding box center [671, 13] width 47 height 15
click at [671, 41] on link "Word" at bounding box center [671, 45] width 62 height 14
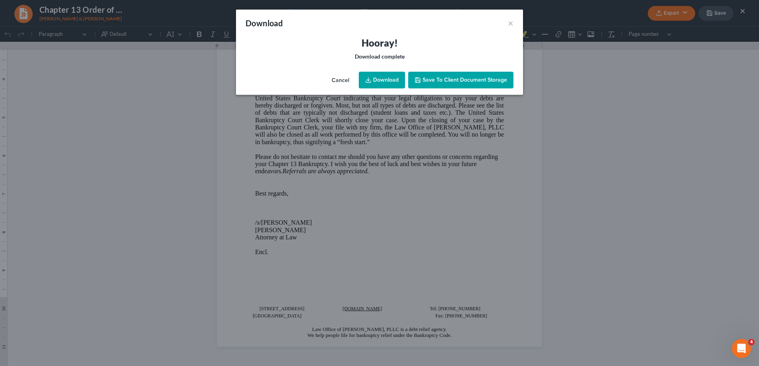
click at [375, 78] on link "Download" at bounding box center [382, 80] width 46 height 17
click at [508, 22] on button "×" at bounding box center [511, 23] width 6 height 10
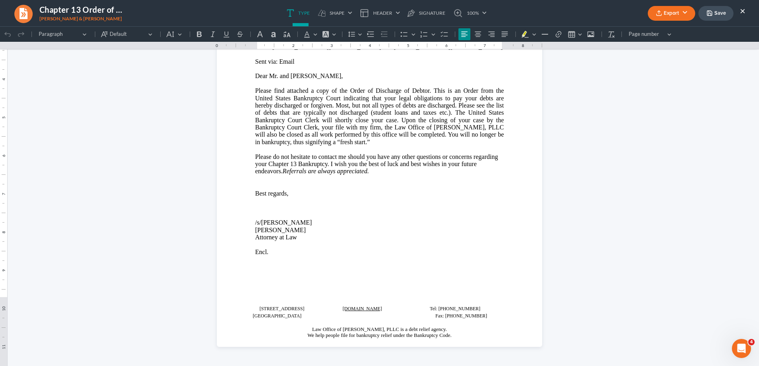
click at [743, 10] on button "×" at bounding box center [743, 11] width 6 height 10
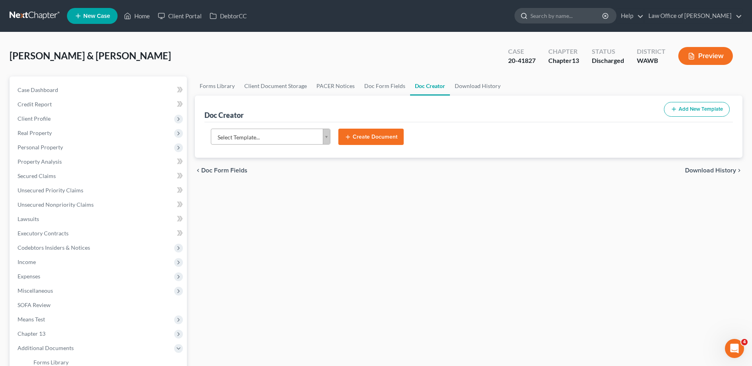
click at [553, 18] on input "search" at bounding box center [566, 15] width 73 height 15
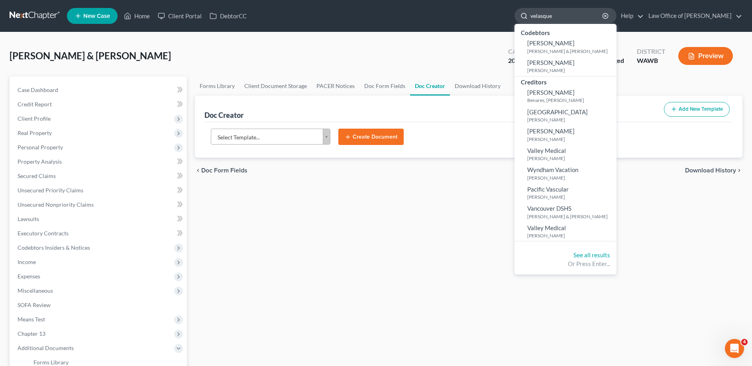
type input "[PERSON_NAME]"
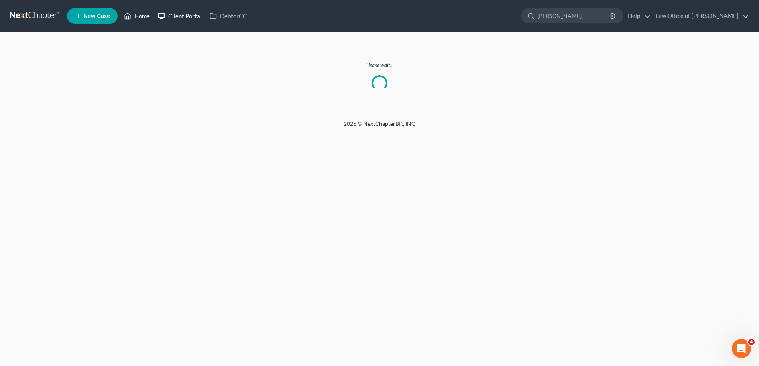
click at [155, 17] on link "Client Portal" at bounding box center [180, 16] width 52 height 14
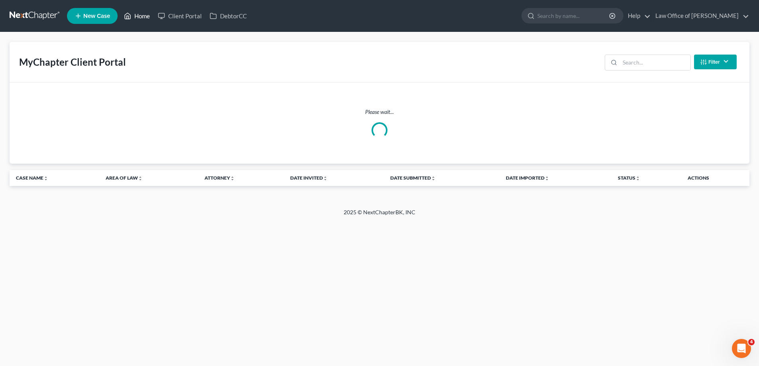
click at [143, 18] on link "Home" at bounding box center [137, 16] width 34 height 14
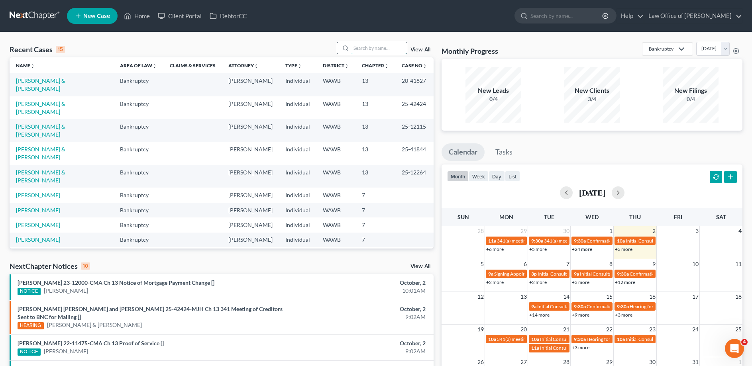
click at [359, 50] on input "search" at bounding box center [379, 48] width 56 height 12
type input "[PERSON_NAME]"
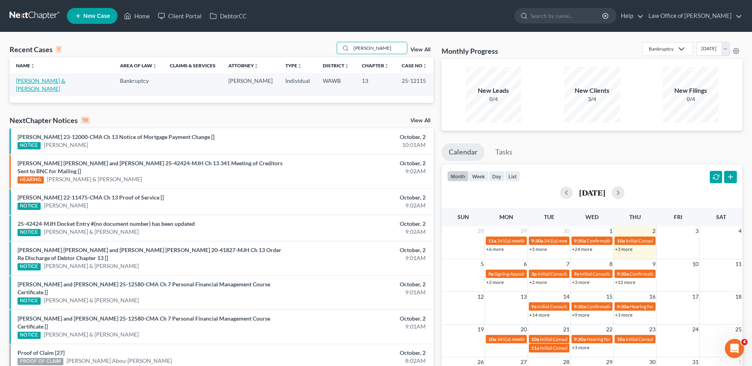
click at [65, 82] on link "[PERSON_NAME] & [PERSON_NAME]" at bounding box center [40, 84] width 49 height 15
select select "6"
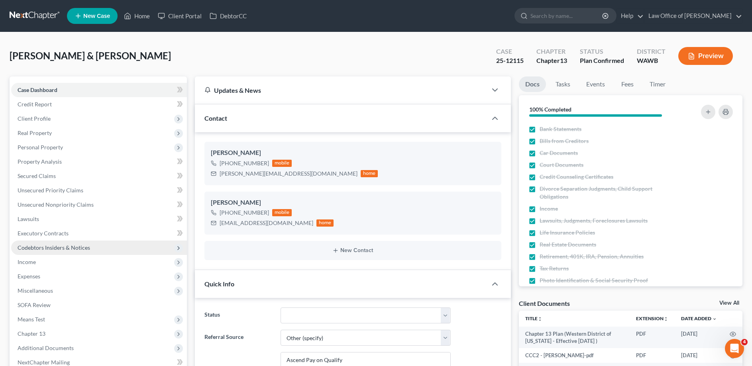
scroll to position [81, 0]
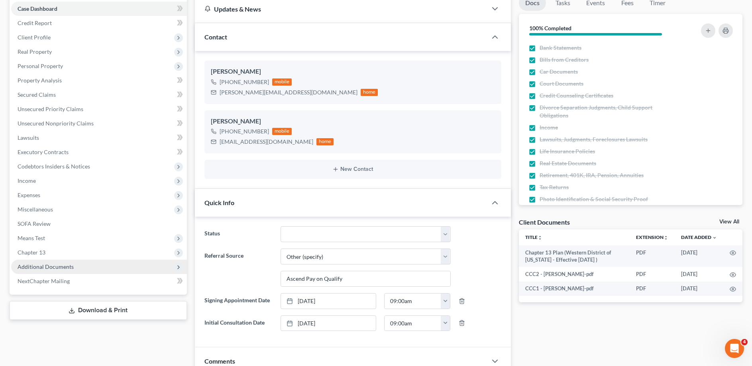
click at [57, 267] on span "Additional Documents" at bounding box center [46, 266] width 56 height 7
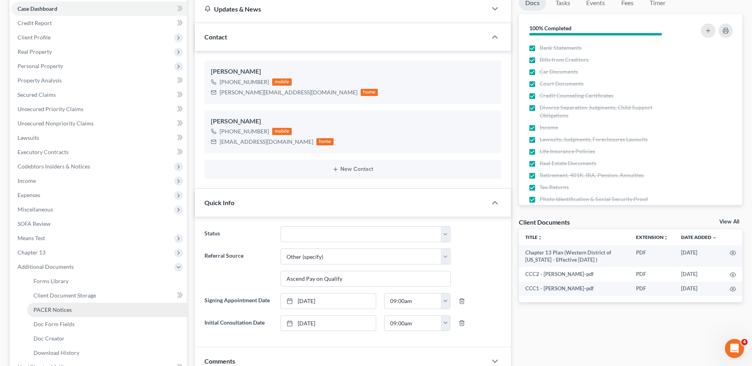
click at [64, 307] on span "PACER Notices" at bounding box center [52, 309] width 38 height 7
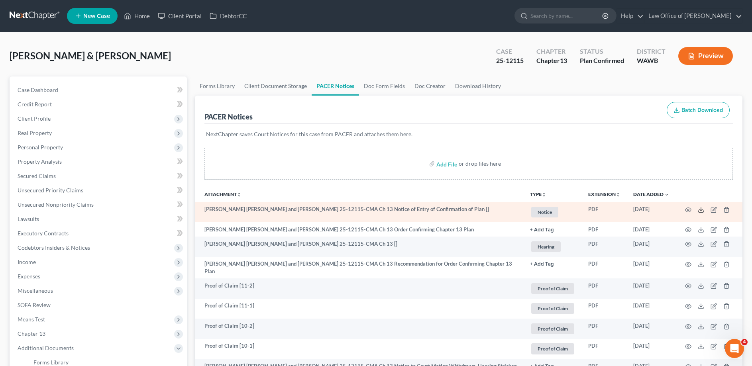
click at [699, 209] on icon at bounding box center [701, 210] width 6 height 6
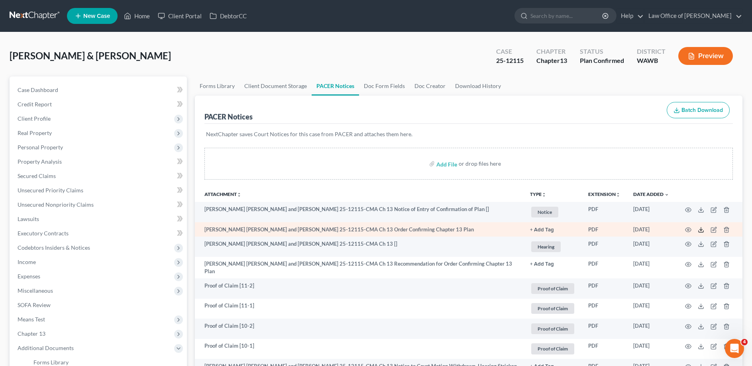
click at [699, 230] on icon at bounding box center [701, 230] width 6 height 6
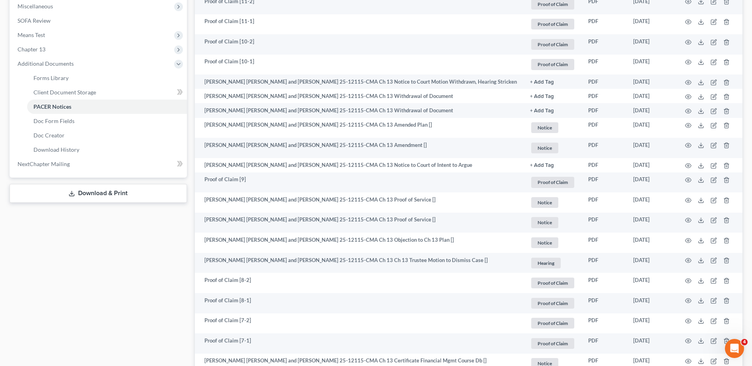
scroll to position [244, 0]
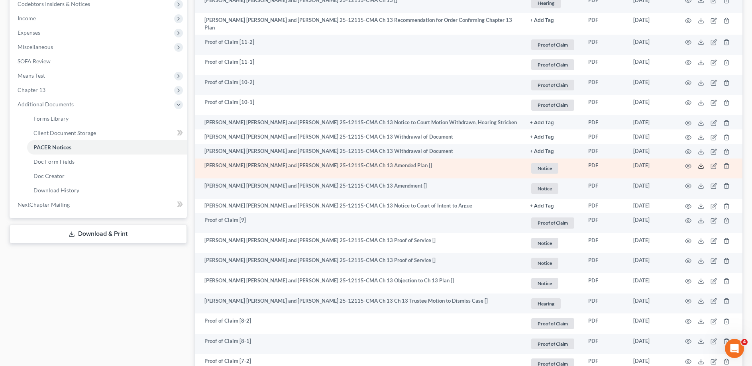
click at [700, 167] on polyline at bounding box center [701, 166] width 3 height 1
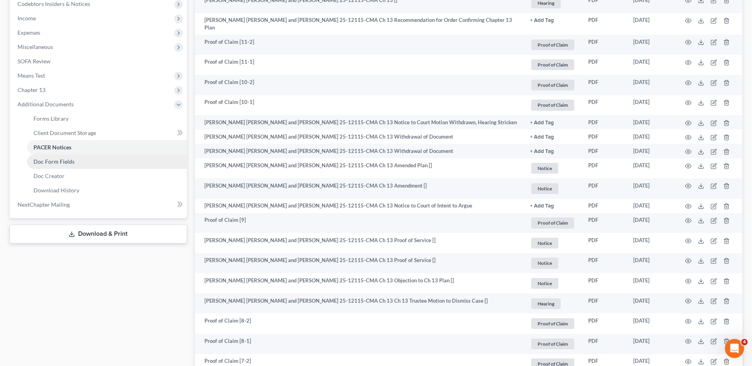
click at [65, 161] on span "Doc Form Fields" at bounding box center [53, 161] width 41 height 7
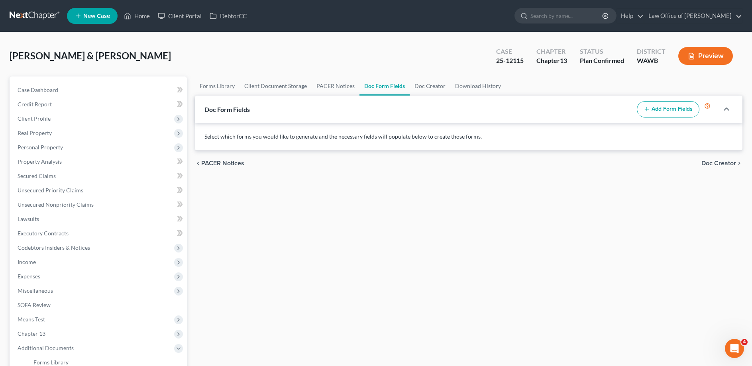
click at [672, 106] on button "Add Form Fields" at bounding box center [668, 109] width 63 height 17
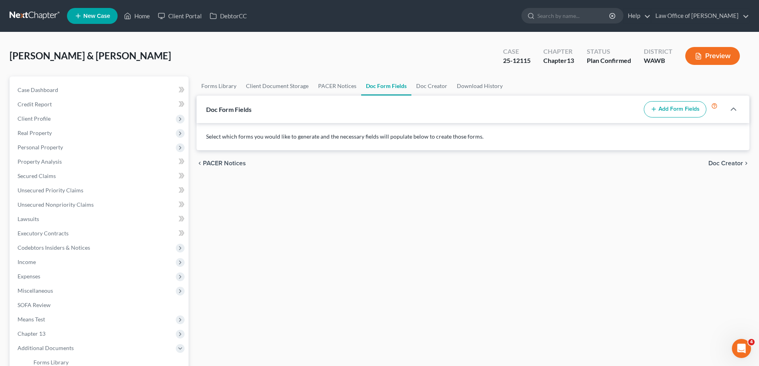
select select
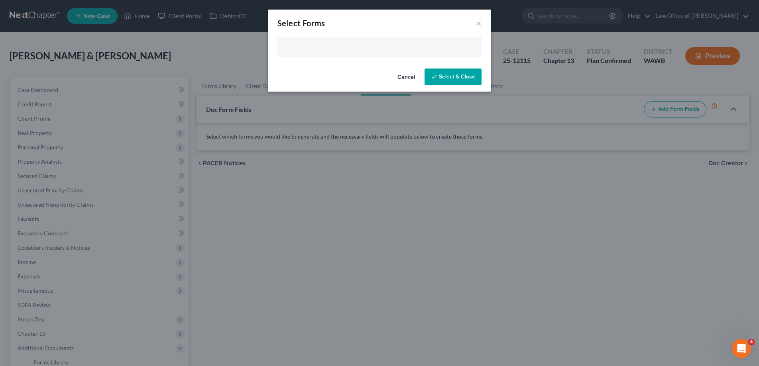
click at [313, 49] on input "text" at bounding box center [378, 48] width 193 height 12
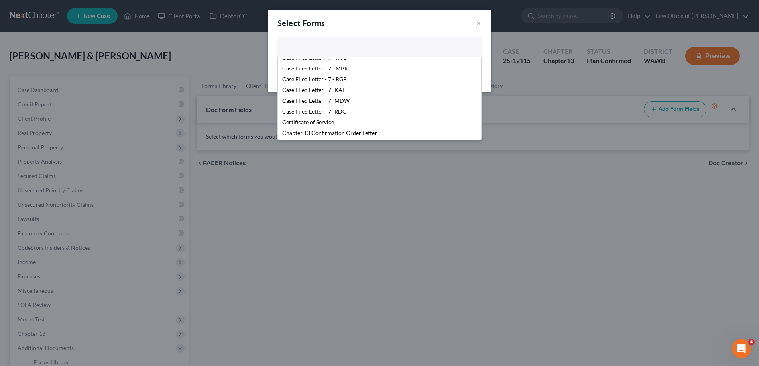
scroll to position [122, 0]
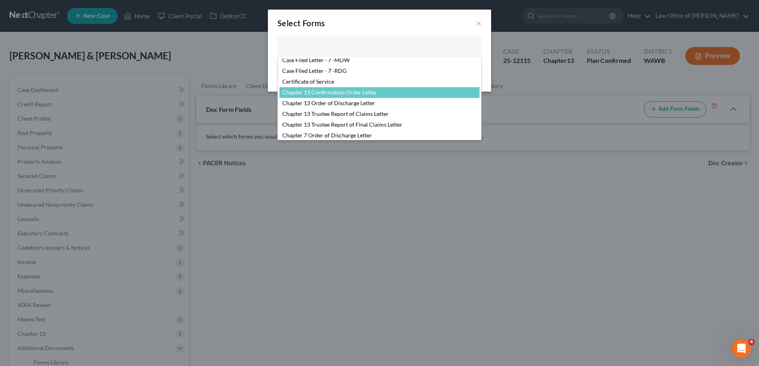
select select "104375"
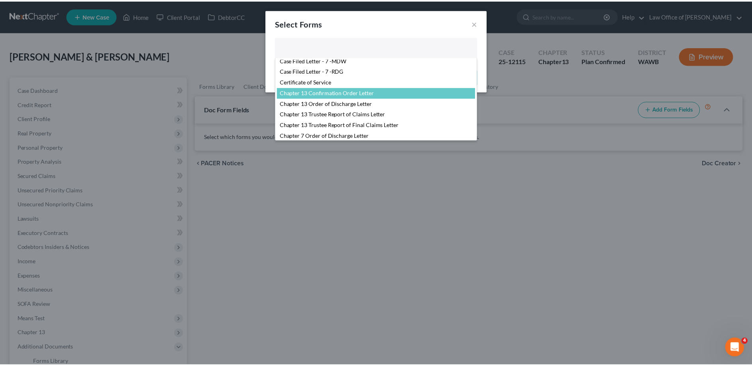
scroll to position [117, 0]
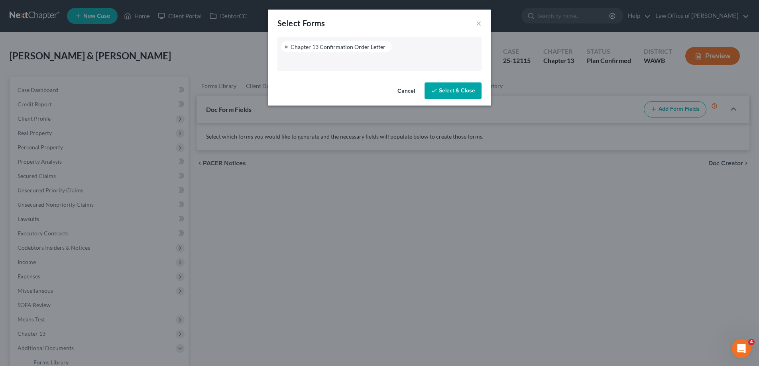
click at [456, 92] on button "Select & Close" at bounding box center [452, 90] width 57 height 17
select select "2"
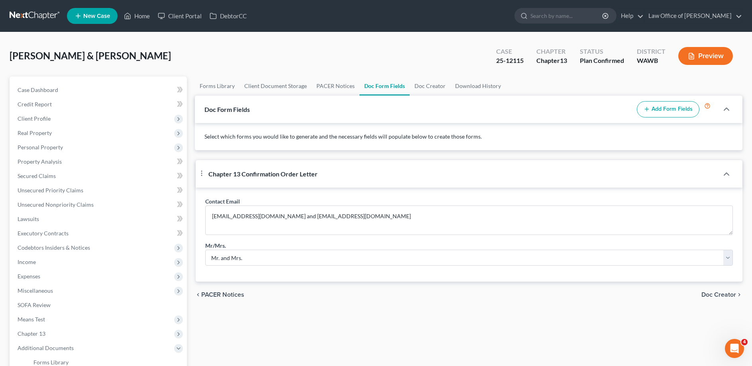
click at [709, 298] on span "Doc Creator" at bounding box center [718, 295] width 35 height 6
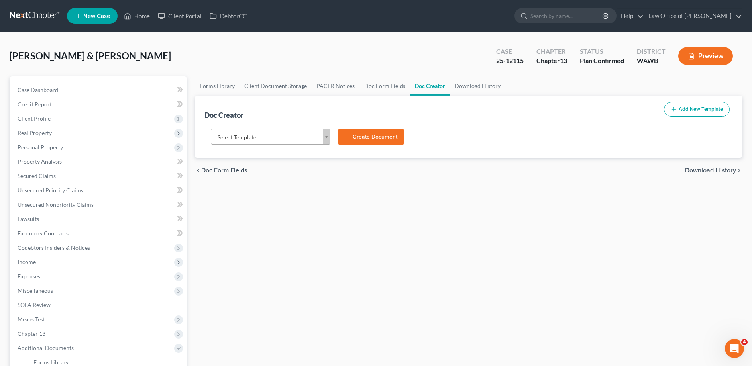
click at [235, 135] on body "Home New Case Client Portal DebtorCC Law Office of [PERSON_NAME] [EMAIL_ADDRESS…" at bounding box center [376, 259] width 752 height 518
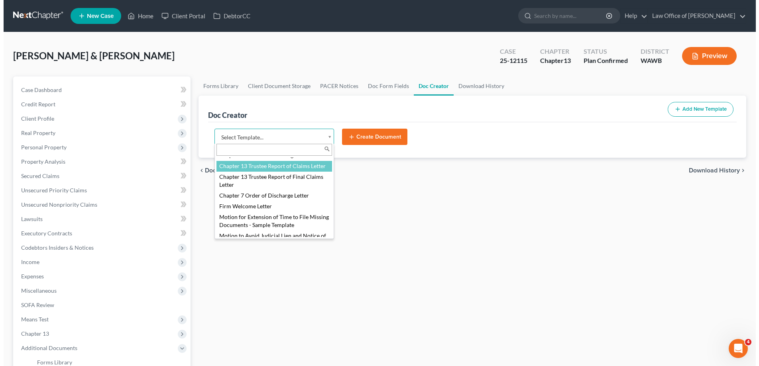
scroll to position [163, 0]
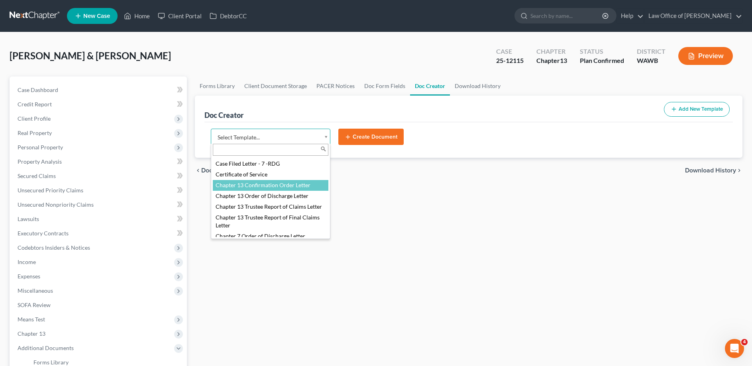
select select "104375"
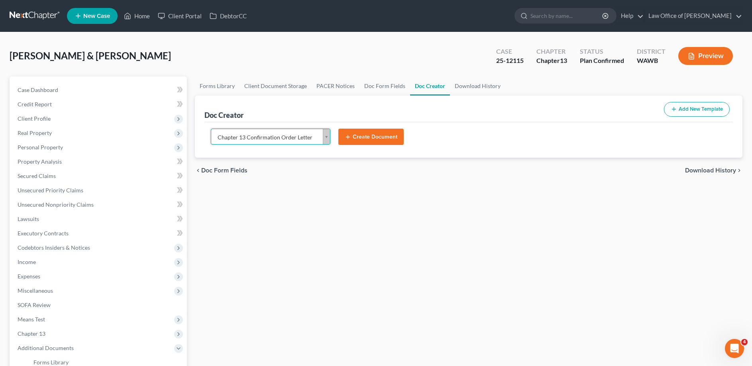
click at [360, 135] on button "Create Document" at bounding box center [370, 137] width 65 height 17
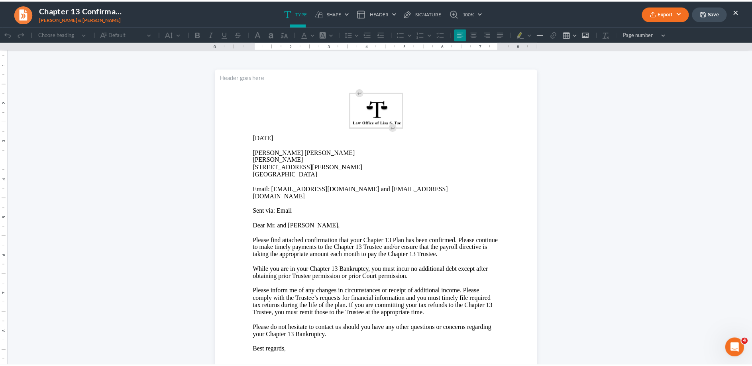
scroll to position [0, 0]
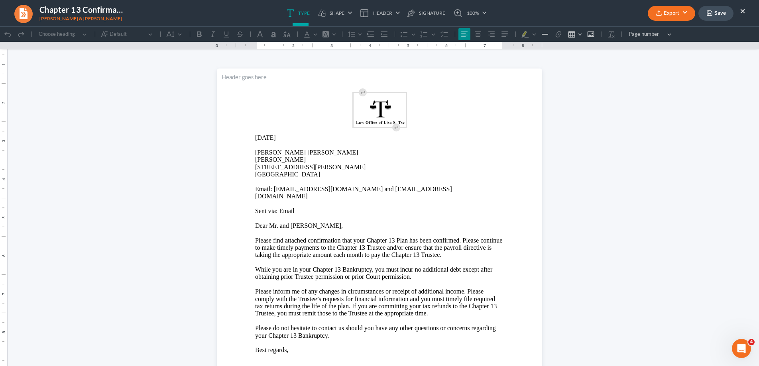
click at [302, 222] on p "Dear Mr. and [PERSON_NAME]," at bounding box center [379, 225] width 249 height 7
click at [671, 14] on button "Export" at bounding box center [671, 13] width 47 height 15
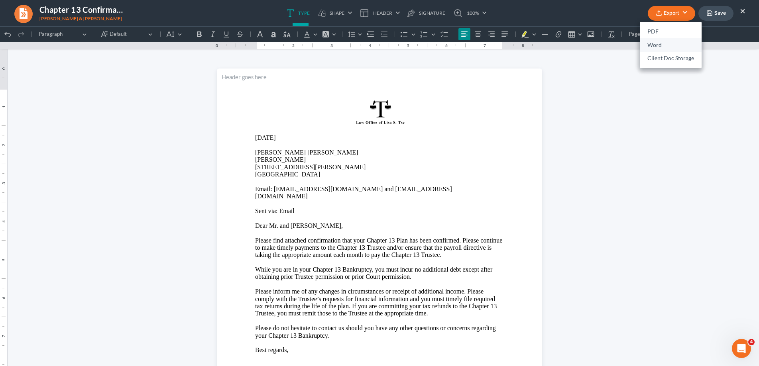
click at [661, 46] on link "Word" at bounding box center [671, 45] width 62 height 14
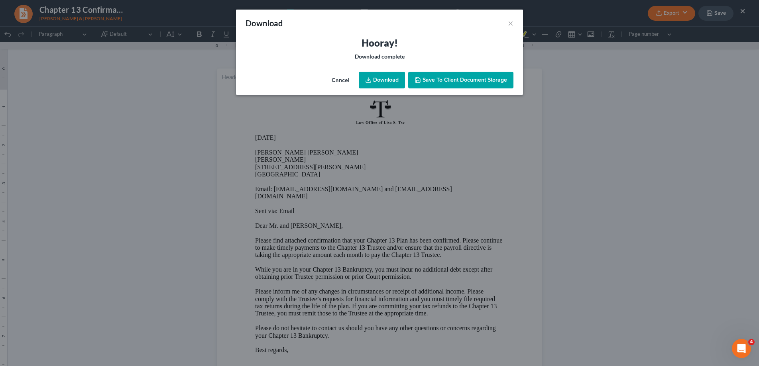
click at [387, 79] on link "Download" at bounding box center [382, 80] width 46 height 17
click at [510, 21] on button "×" at bounding box center [511, 23] width 6 height 10
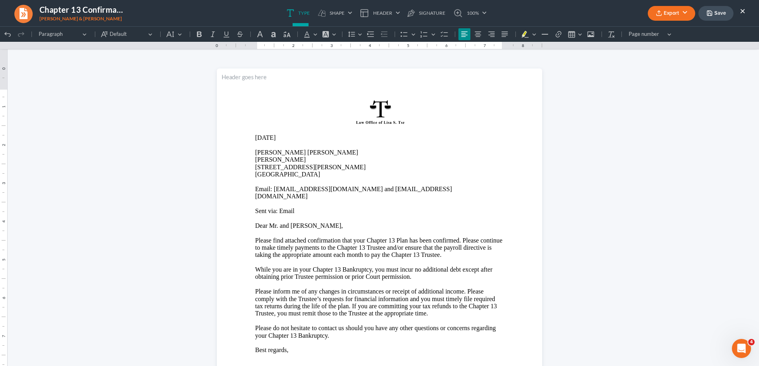
click at [743, 12] on button "×" at bounding box center [743, 11] width 6 height 10
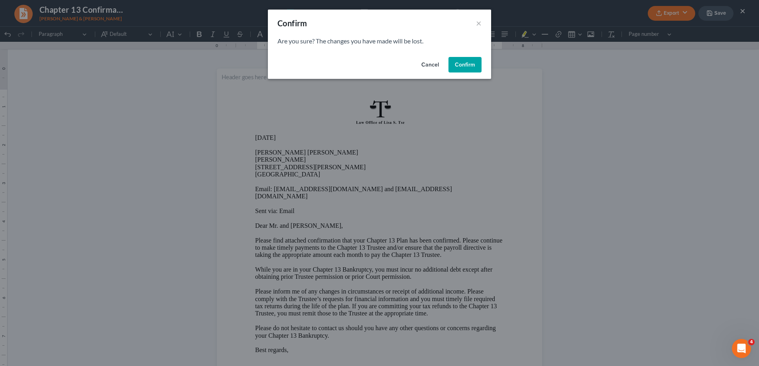
click at [473, 65] on button "Confirm" at bounding box center [464, 65] width 33 height 16
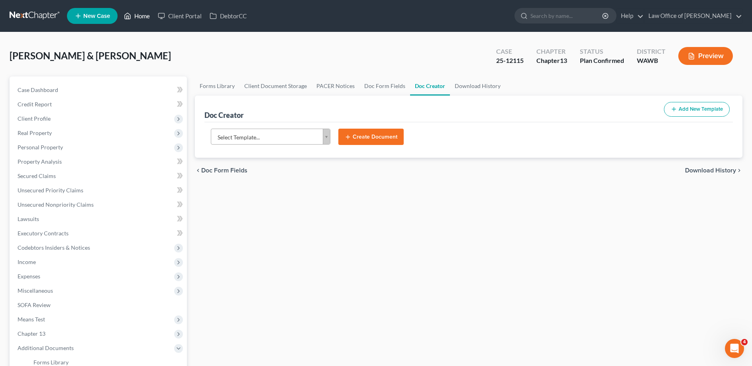
click at [138, 18] on link "Home" at bounding box center [137, 16] width 34 height 14
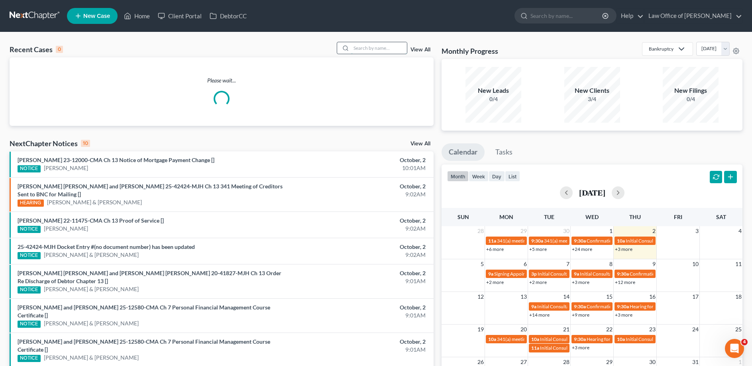
click at [351, 46] on input "search" at bounding box center [379, 48] width 56 height 12
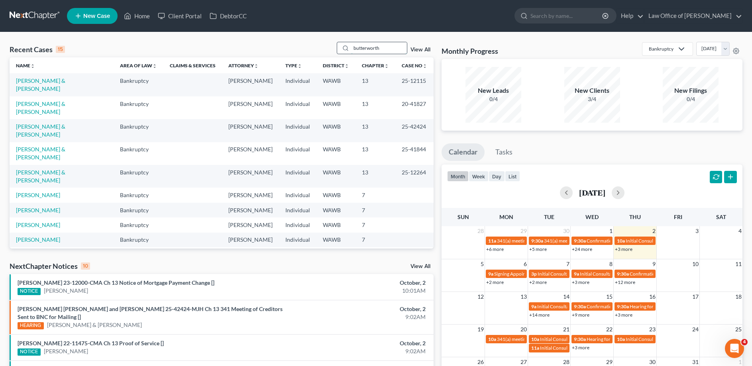
type input "butterworth"
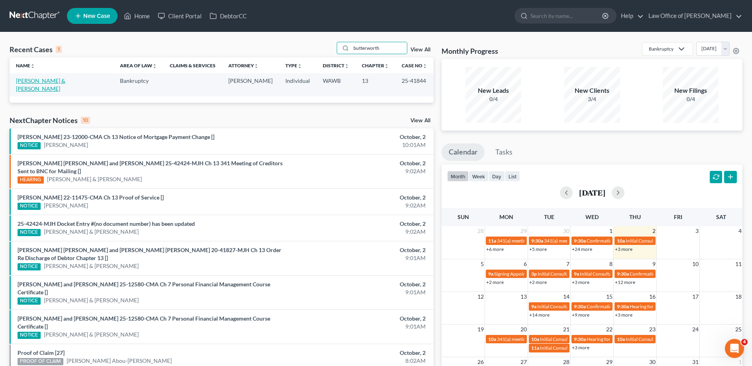
click at [58, 84] on link "[PERSON_NAME] & [PERSON_NAME]" at bounding box center [40, 84] width 49 height 15
select select "6"
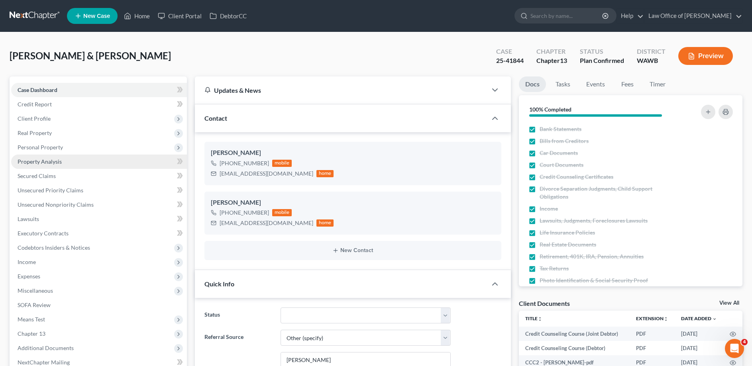
scroll to position [81, 0]
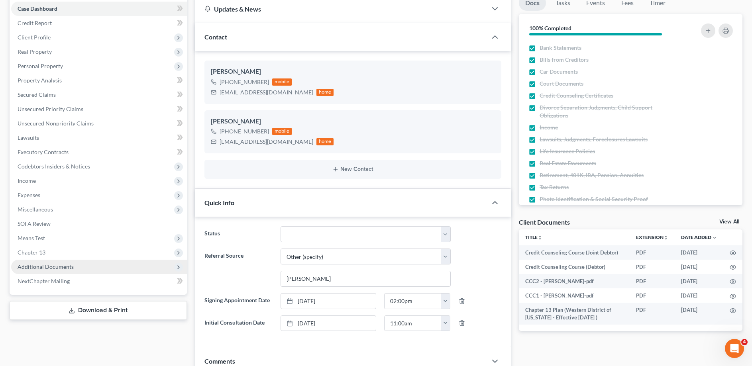
click at [49, 265] on span "Additional Documents" at bounding box center [46, 266] width 56 height 7
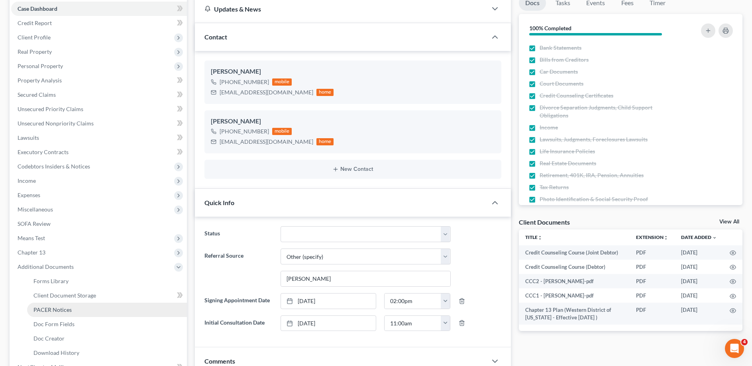
click at [47, 309] on span "PACER Notices" at bounding box center [52, 309] width 38 height 7
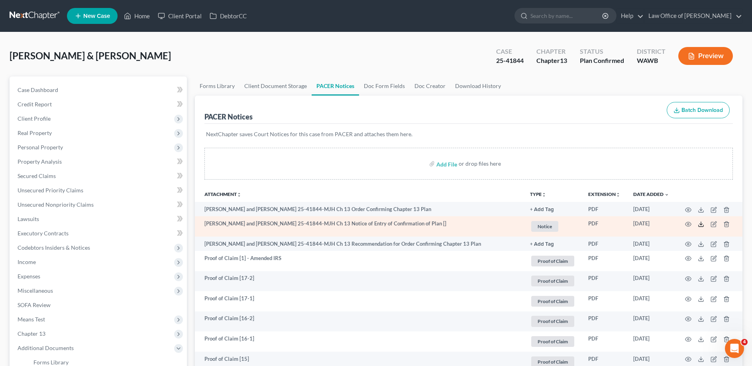
click at [701, 222] on line at bounding box center [701, 223] width 0 height 3
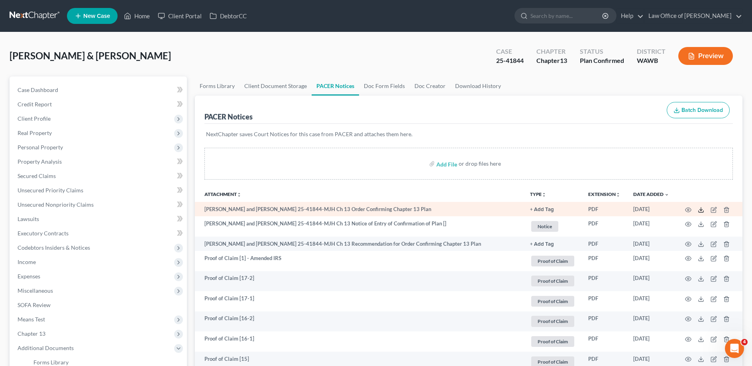
click at [700, 209] on icon at bounding box center [701, 210] width 6 height 6
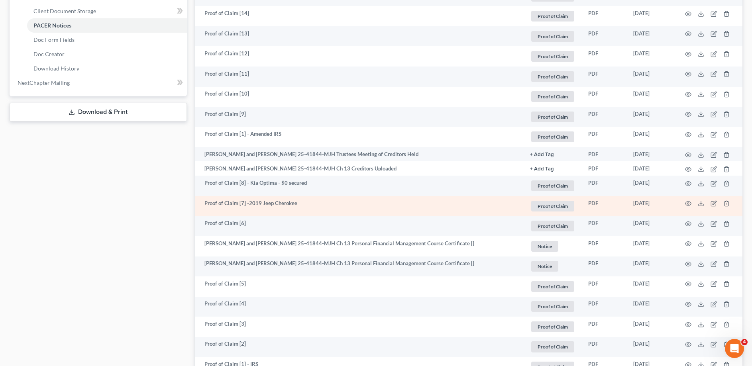
scroll to position [203, 0]
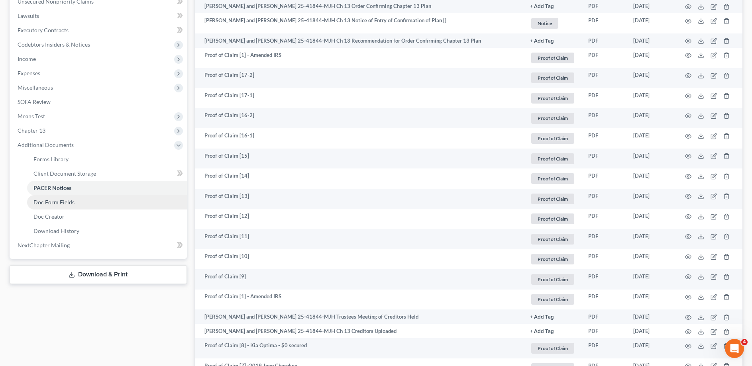
click at [68, 200] on span "Doc Form Fields" at bounding box center [53, 202] width 41 height 7
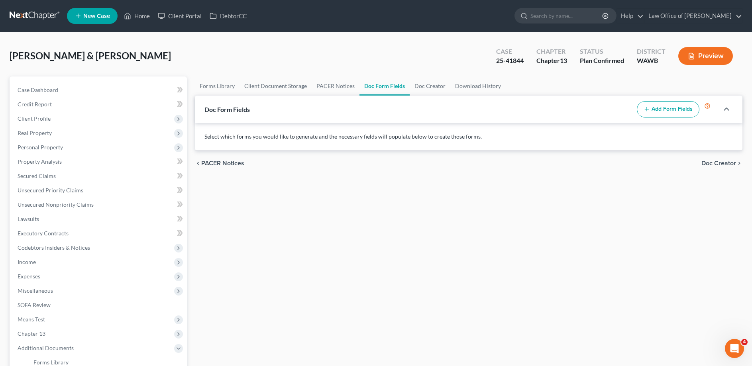
click at [665, 111] on button "Add Form Fields" at bounding box center [668, 109] width 63 height 17
select select
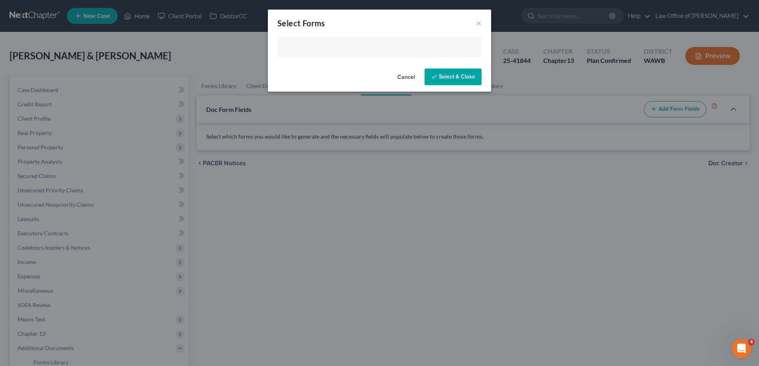
click at [311, 46] on input "text" at bounding box center [378, 48] width 193 height 12
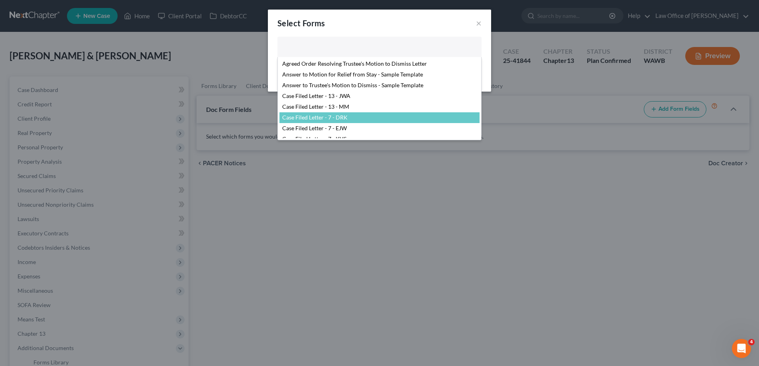
scroll to position [81, 0]
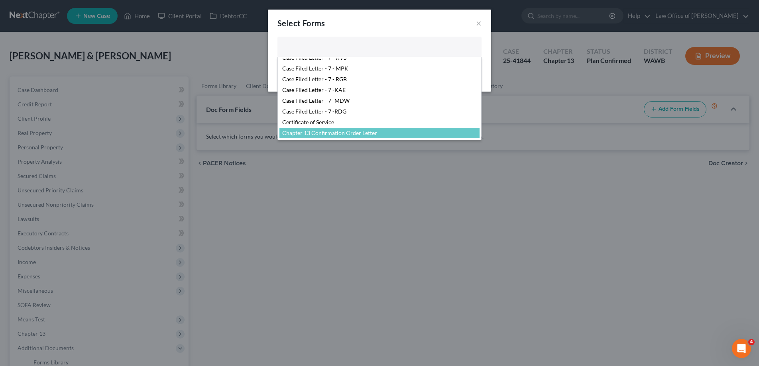
select select "104375"
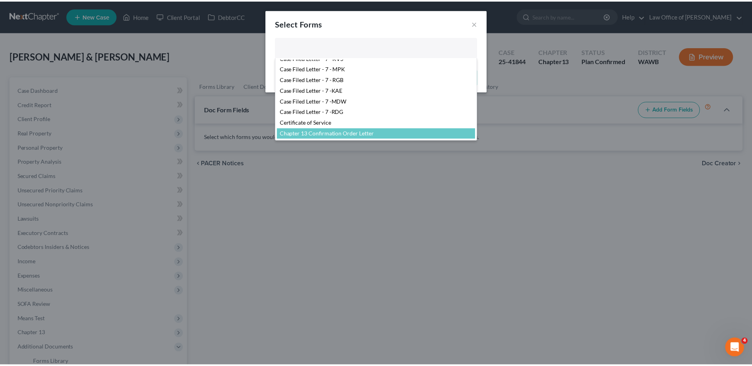
scroll to position [117, 0]
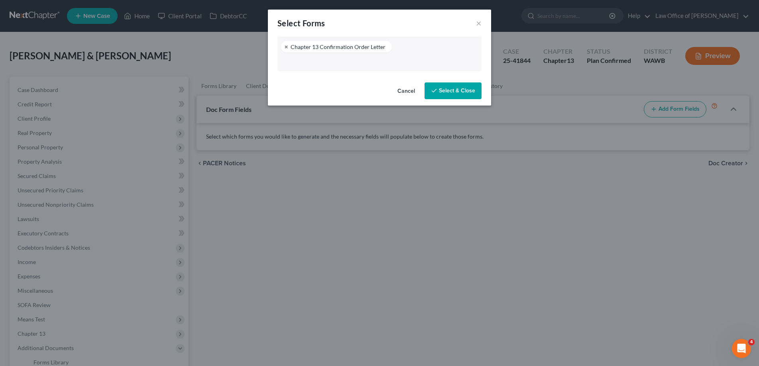
click at [440, 94] on button "Select & Close" at bounding box center [452, 90] width 57 height 17
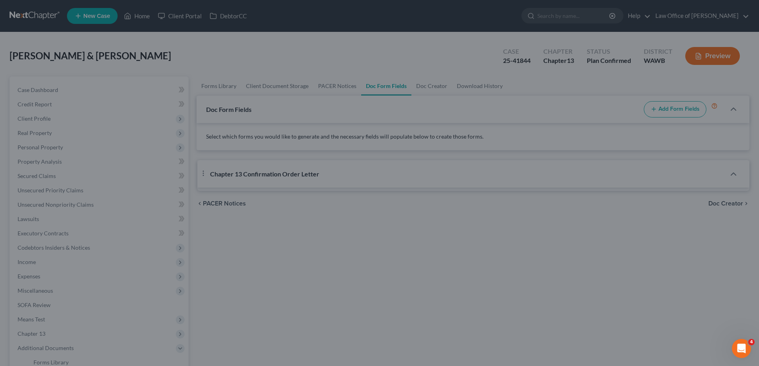
select select "2"
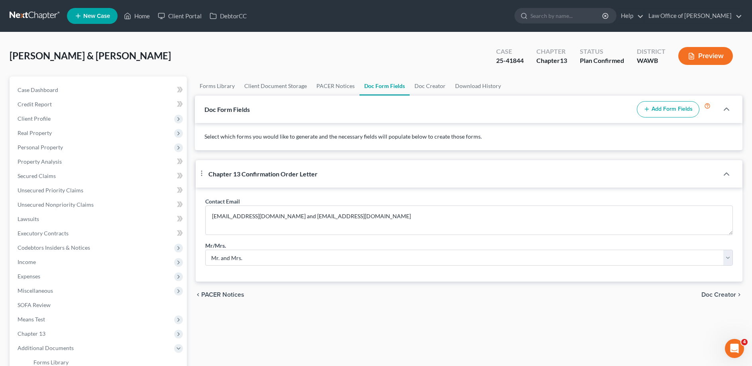
click at [717, 298] on span "Doc Creator" at bounding box center [718, 295] width 35 height 6
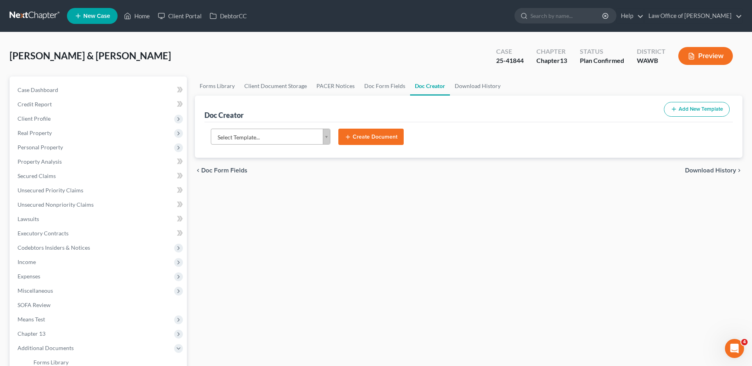
click at [304, 137] on body "Home New Case Client Portal DebtorCC Law Office of [PERSON_NAME] [EMAIL_ADDRESS…" at bounding box center [376, 259] width 752 height 518
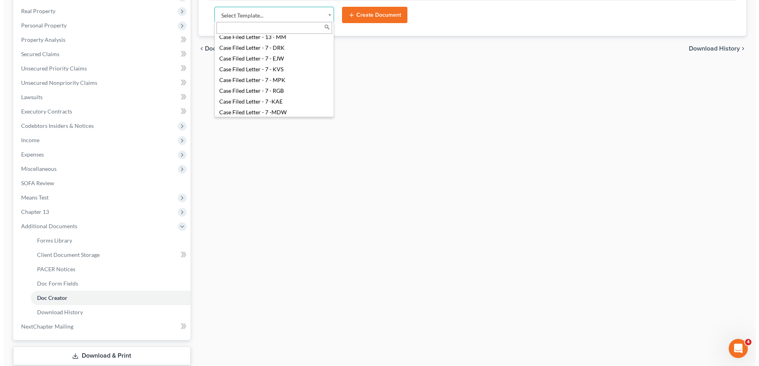
scroll to position [163, 0]
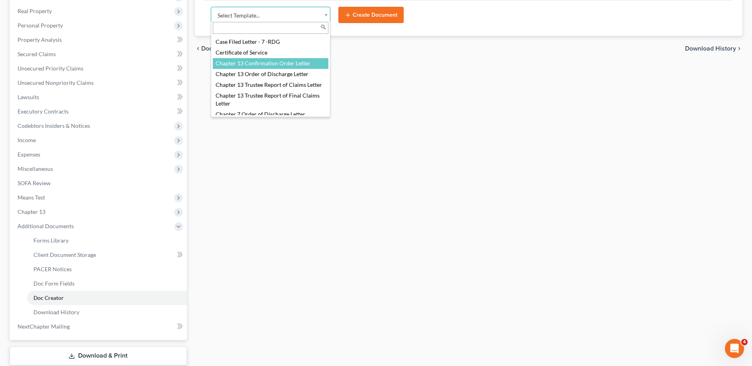
select select "104375"
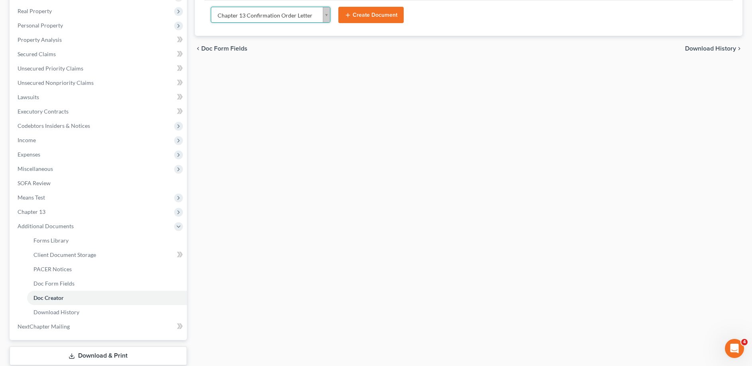
click at [349, 17] on icon "submit" at bounding box center [348, 15] width 6 height 6
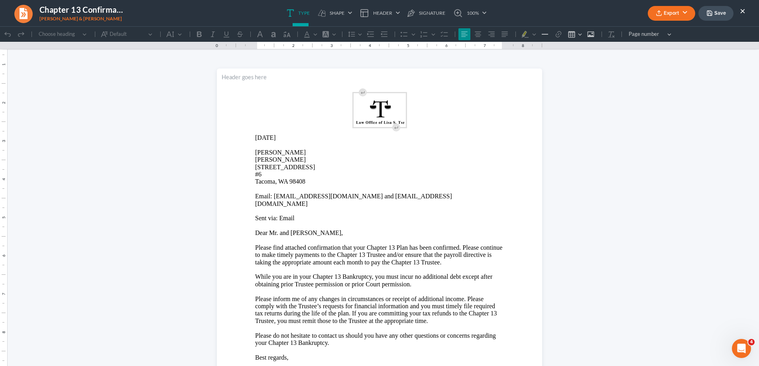
scroll to position [0, 0]
click at [307, 167] on p "[STREET_ADDRESS]" at bounding box center [379, 175] width 249 height 22
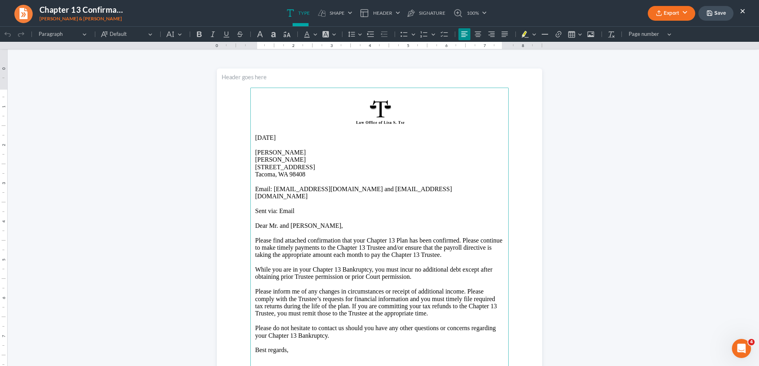
click at [667, 14] on button "Export" at bounding box center [671, 13] width 47 height 15
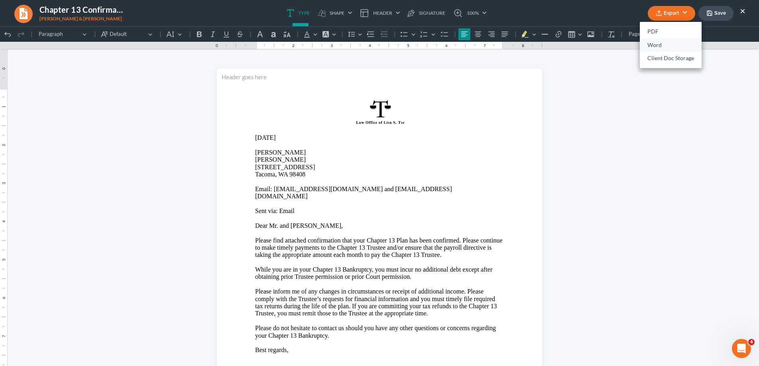
click at [662, 44] on link "Word" at bounding box center [671, 45] width 62 height 14
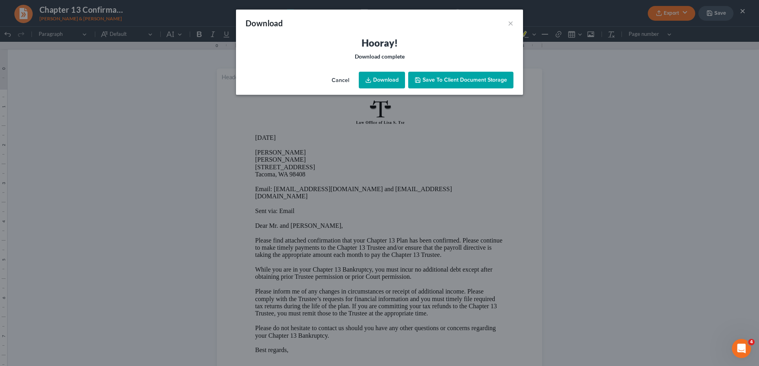
click at [380, 81] on link "Download" at bounding box center [382, 80] width 46 height 17
click at [510, 25] on button "×" at bounding box center [511, 23] width 6 height 10
